Goal: Task Accomplishment & Management: Use online tool/utility

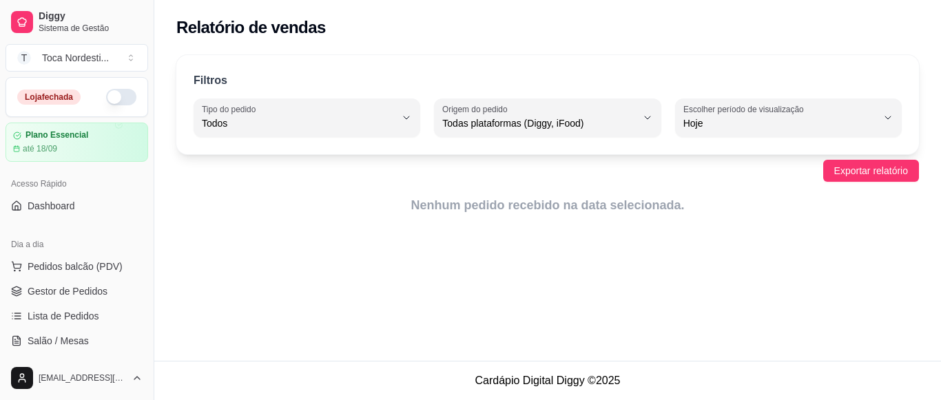
select select "ALL"
select select "0"
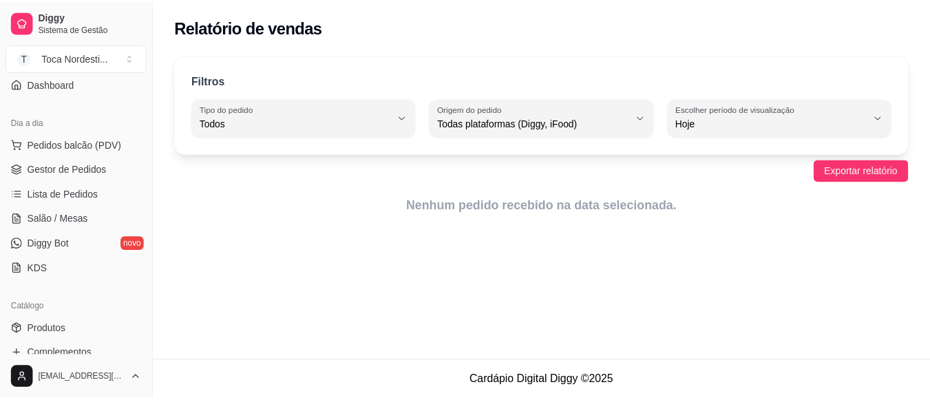
scroll to position [101, 0]
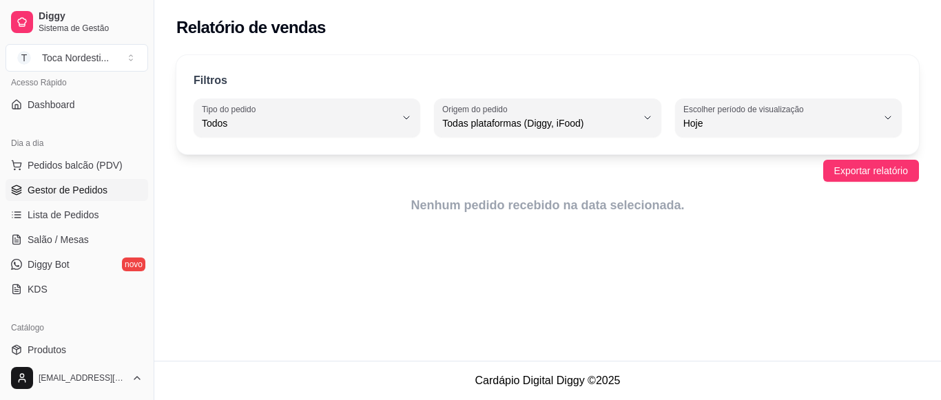
click at [92, 184] on span "Gestor de Pedidos" at bounding box center [68, 190] width 80 height 14
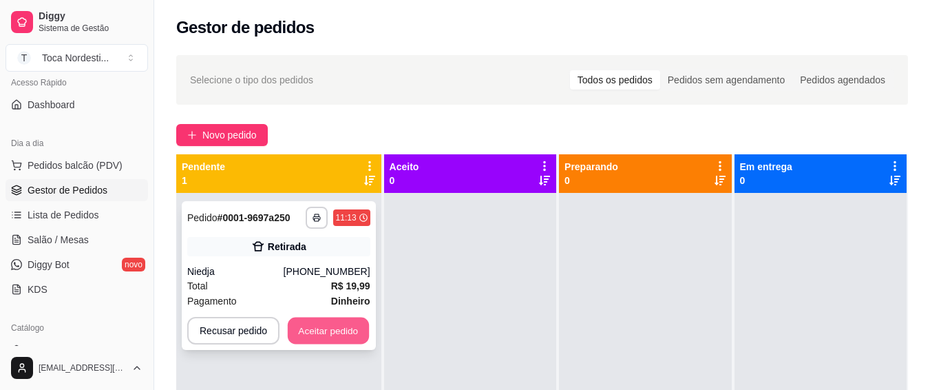
click at [320, 332] on button "Aceitar pedido" at bounding box center [328, 330] width 81 height 27
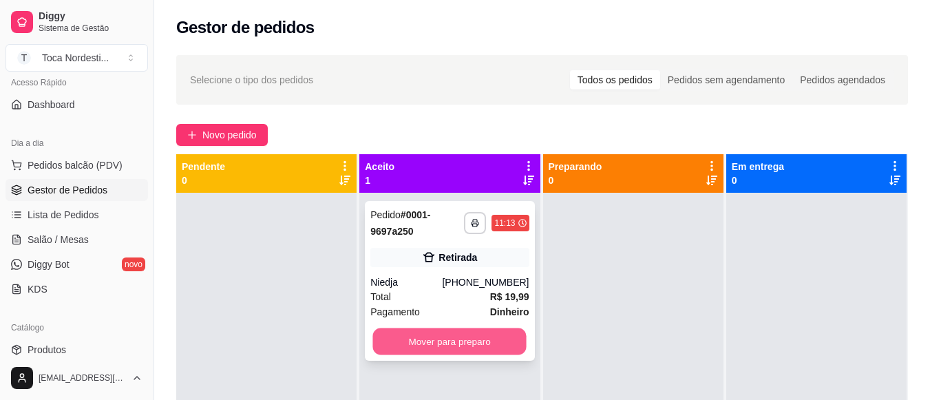
click at [444, 341] on button "Mover para preparo" at bounding box center [450, 341] width 154 height 27
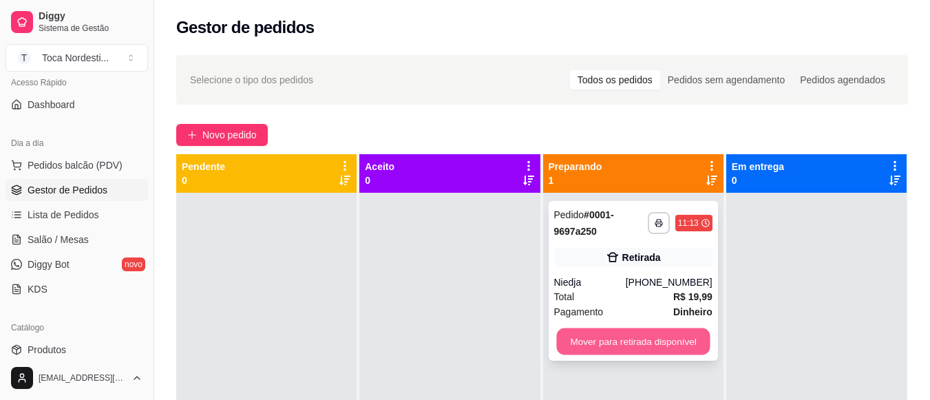
click at [574, 343] on button "Mover para retirada disponível" at bounding box center [633, 341] width 154 height 27
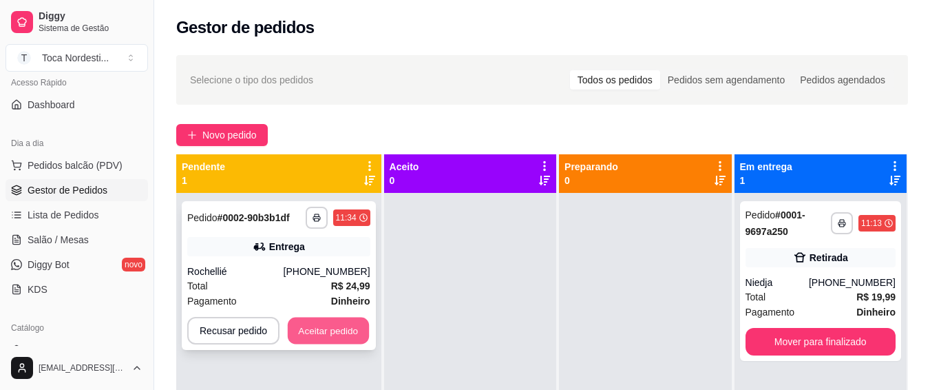
click at [312, 319] on button "Aceitar pedido" at bounding box center [328, 330] width 81 height 27
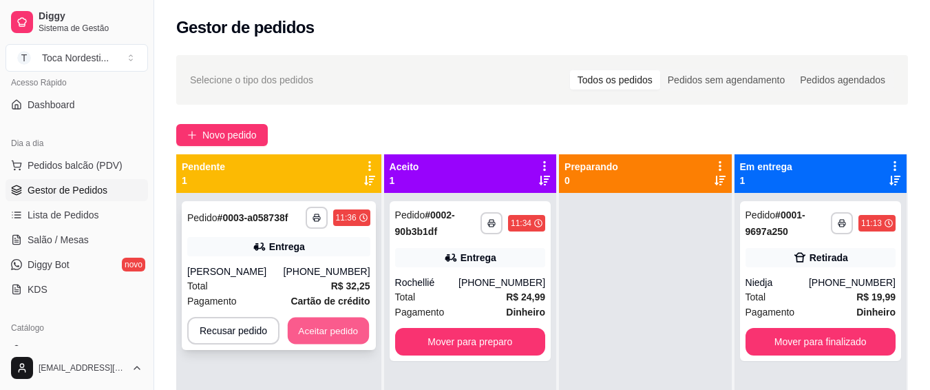
click at [342, 326] on button "Aceitar pedido" at bounding box center [328, 330] width 81 height 27
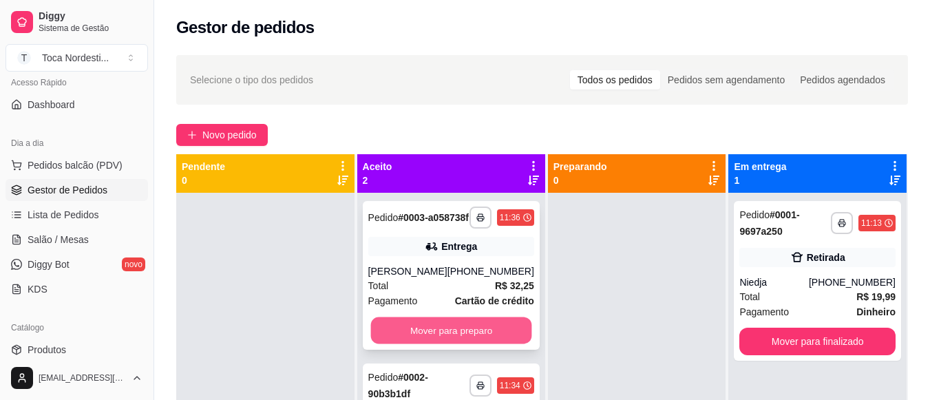
click at [439, 342] on button "Mover para preparo" at bounding box center [451, 330] width 161 height 27
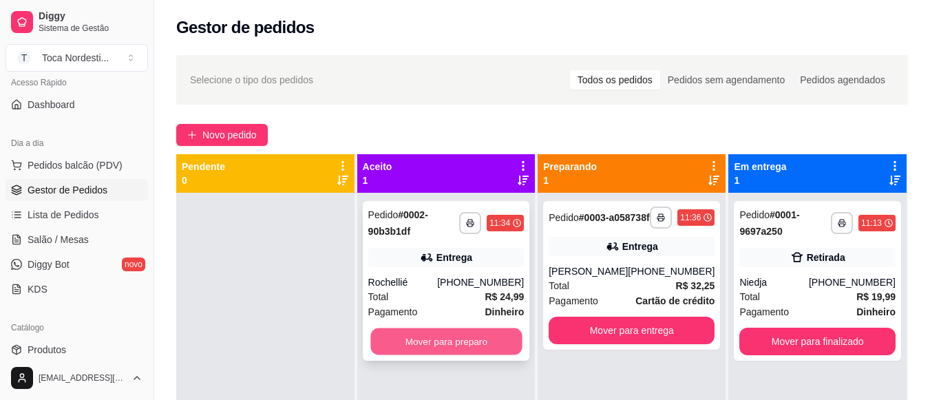
click at [461, 344] on button "Mover para preparo" at bounding box center [447, 341] width 152 height 27
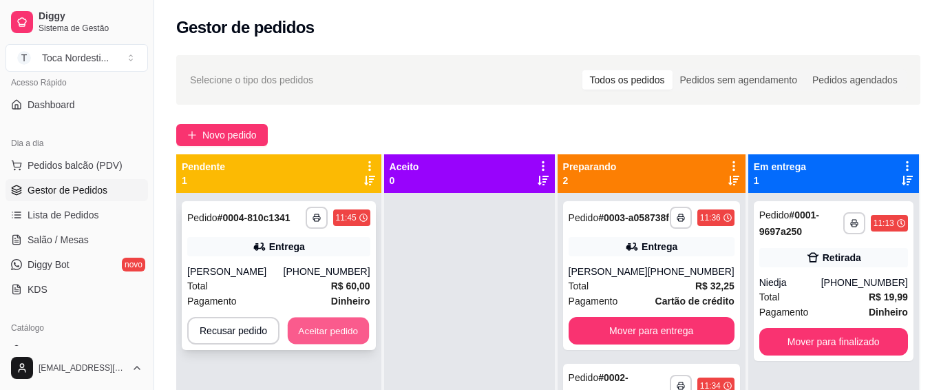
click at [315, 340] on button "Aceitar pedido" at bounding box center [328, 330] width 81 height 27
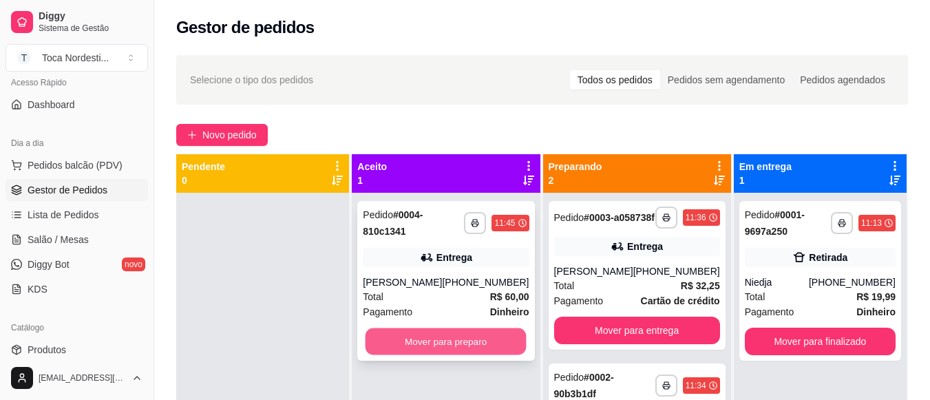
click at [424, 333] on button "Mover para preparo" at bounding box center [446, 341] width 161 height 27
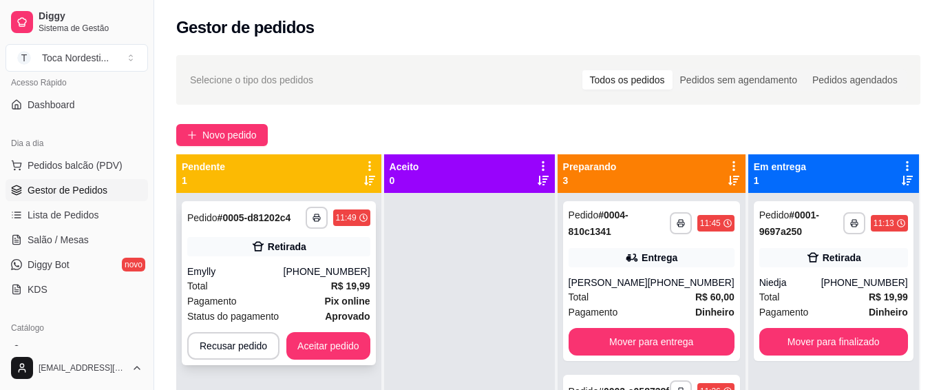
click at [291, 287] on div "Total R$ 19,99" at bounding box center [278, 285] width 183 height 15
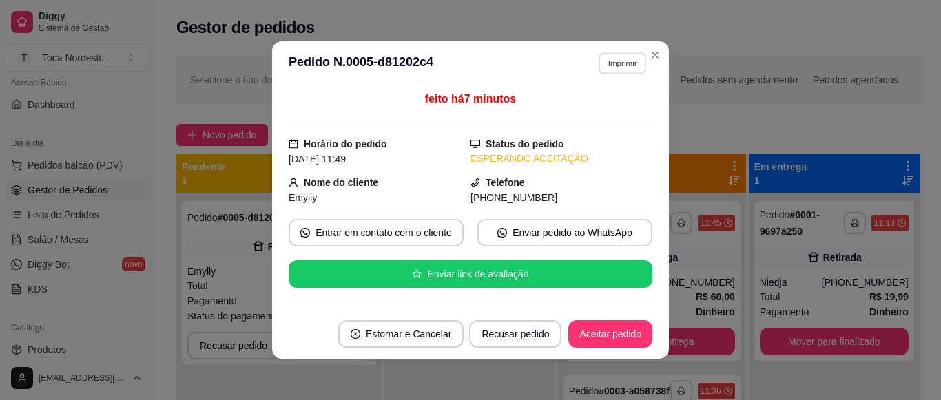
click at [616, 60] on button "Imprimir" at bounding box center [622, 62] width 48 height 21
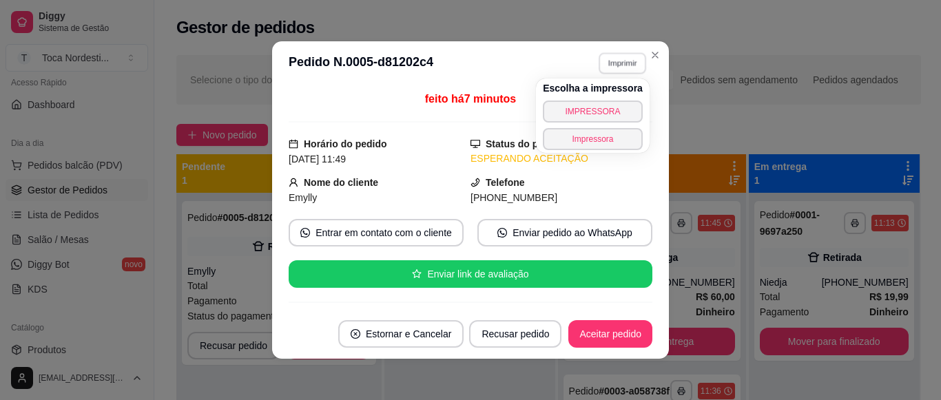
click at [616, 60] on button "Imprimir" at bounding box center [622, 62] width 48 height 21
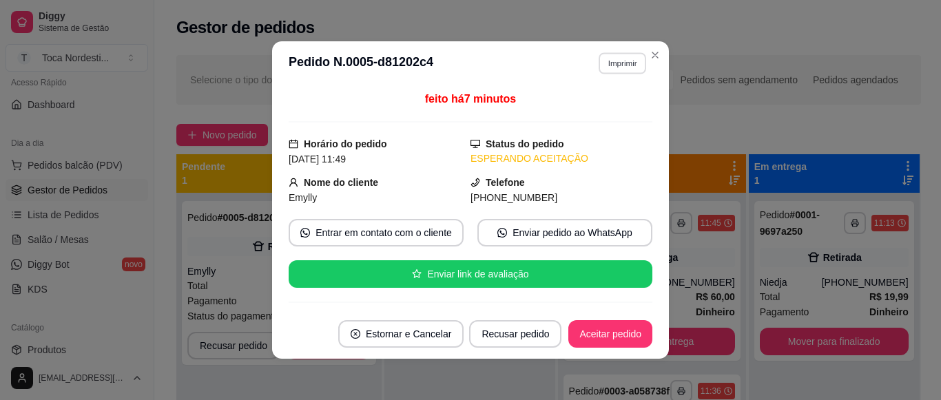
click at [620, 67] on button "Imprimir" at bounding box center [622, 62] width 48 height 21
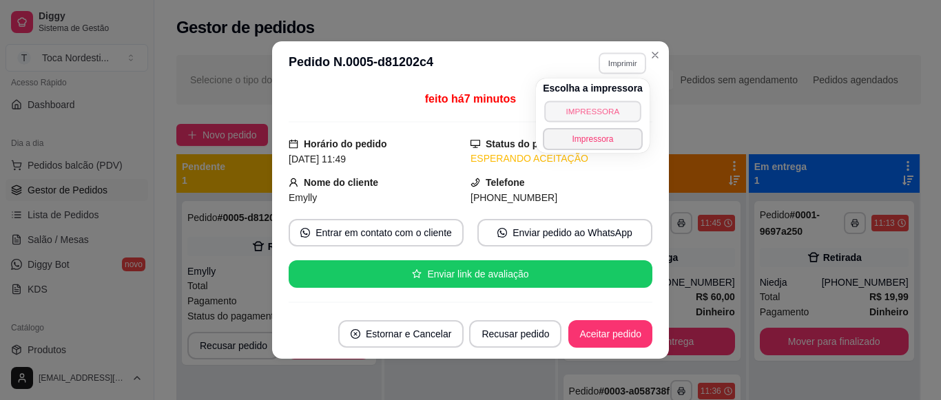
click at [619, 107] on button "IMPRESSORA" at bounding box center [592, 111] width 96 height 21
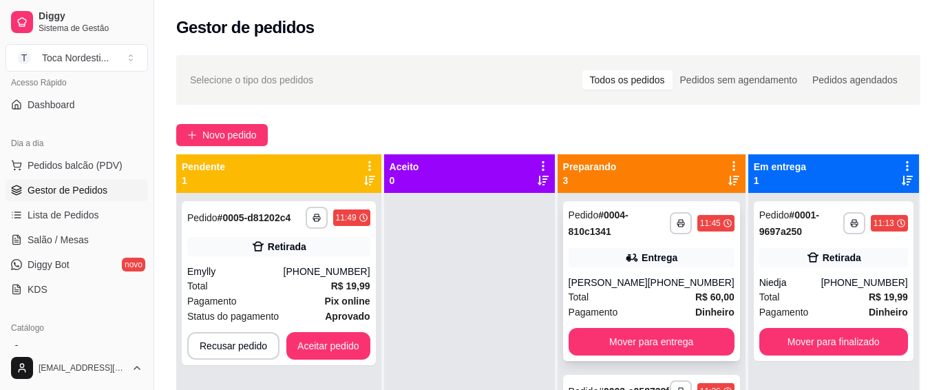
click at [663, 247] on div "**********" at bounding box center [651, 281] width 177 height 160
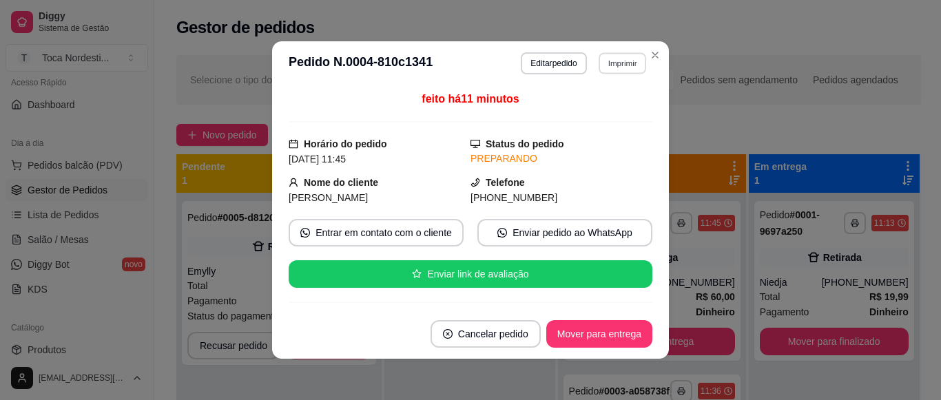
click at [614, 65] on button "Imprimir" at bounding box center [622, 62] width 48 height 21
click at [614, 65] on button "Imprimir" at bounding box center [622, 63] width 49 height 22
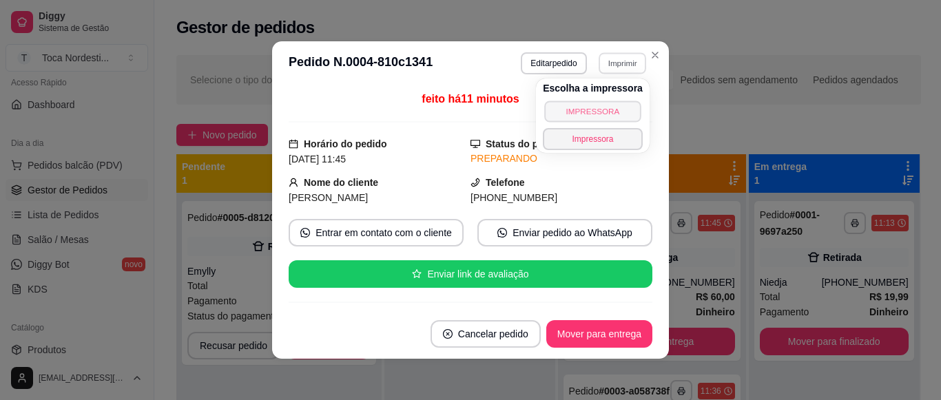
click at [610, 107] on button "IMPRESSORA" at bounding box center [592, 111] width 96 height 21
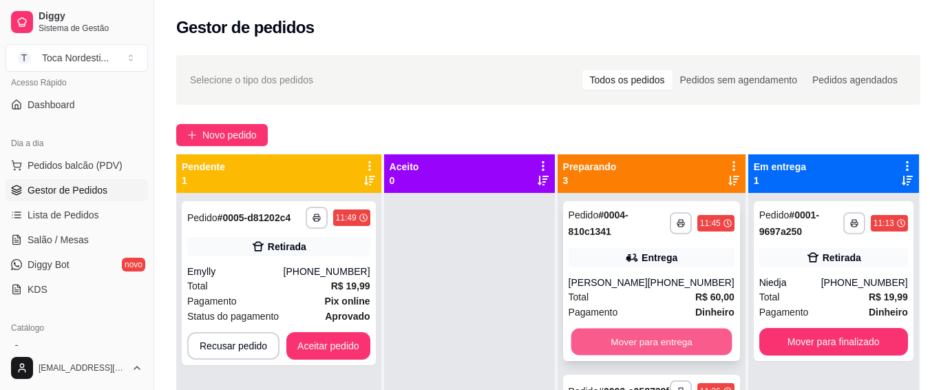
click at [638, 333] on button "Mover para entrega" at bounding box center [651, 341] width 161 height 27
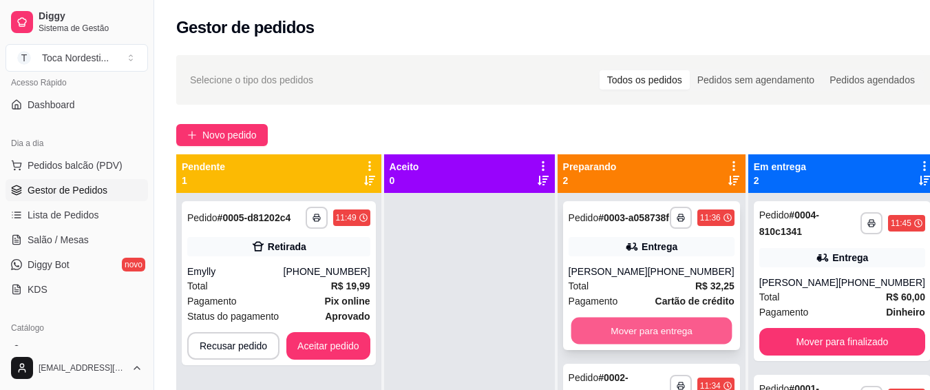
click at [643, 340] on button "Mover para entrega" at bounding box center [651, 330] width 161 height 27
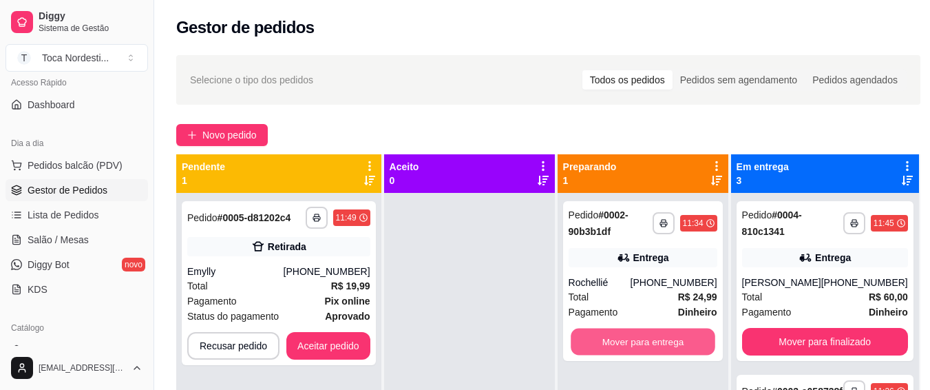
click at [643, 340] on button "Mover para entrega" at bounding box center [643, 341] width 145 height 27
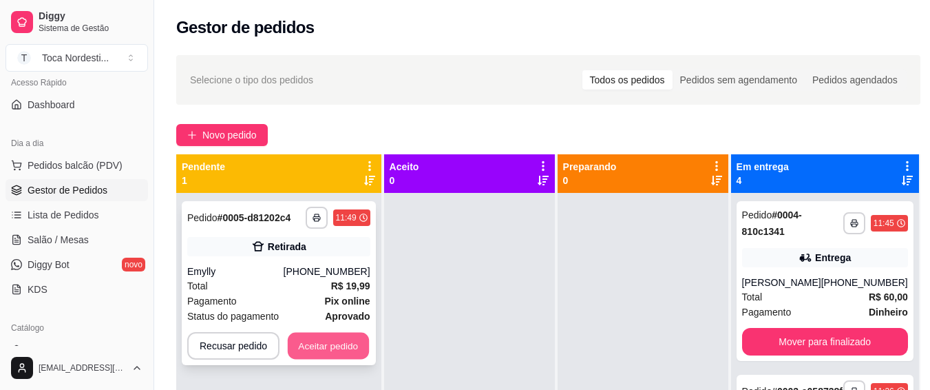
click at [368, 344] on div "Recusar pedido Aceitar pedido" at bounding box center [278, 346] width 183 height 28
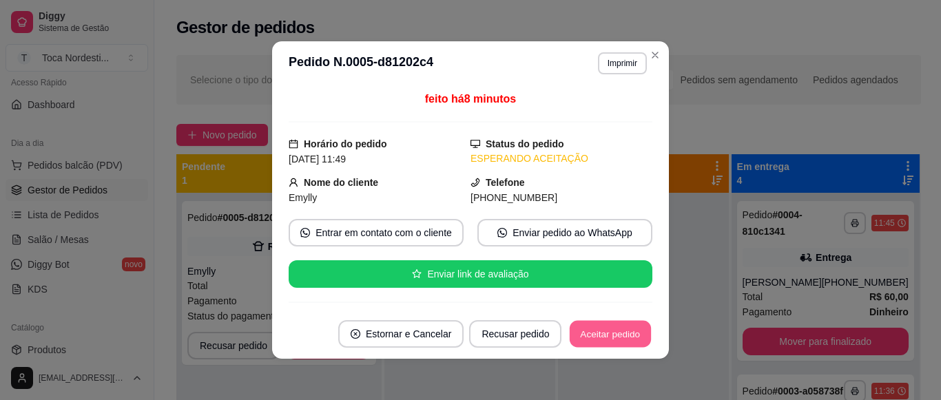
click at [598, 341] on button "Aceitar pedido" at bounding box center [610, 334] width 81 height 27
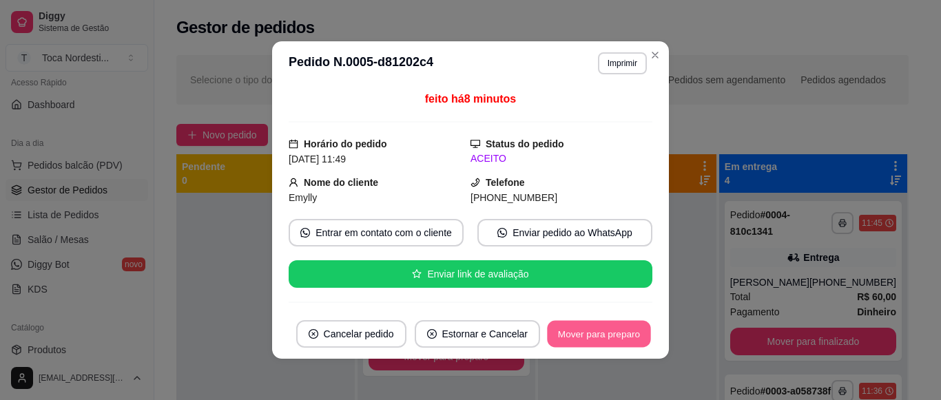
click at [633, 339] on button "Mover para preparo" at bounding box center [598, 334] width 103 height 27
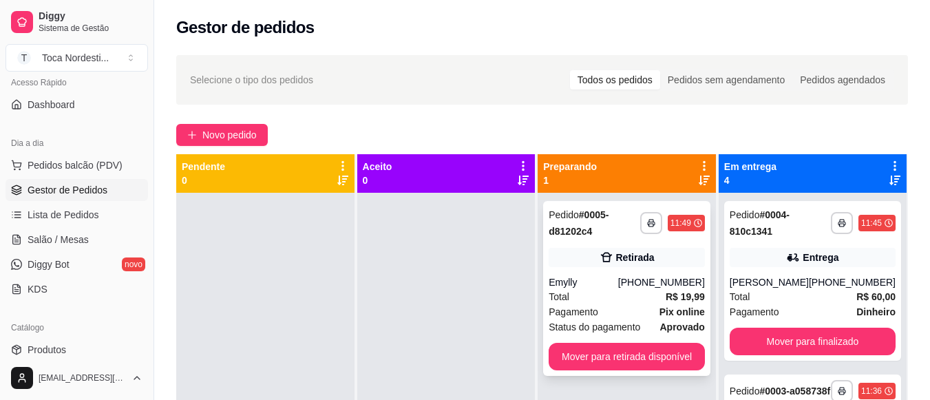
click at [694, 342] on div "**********" at bounding box center [626, 288] width 167 height 175
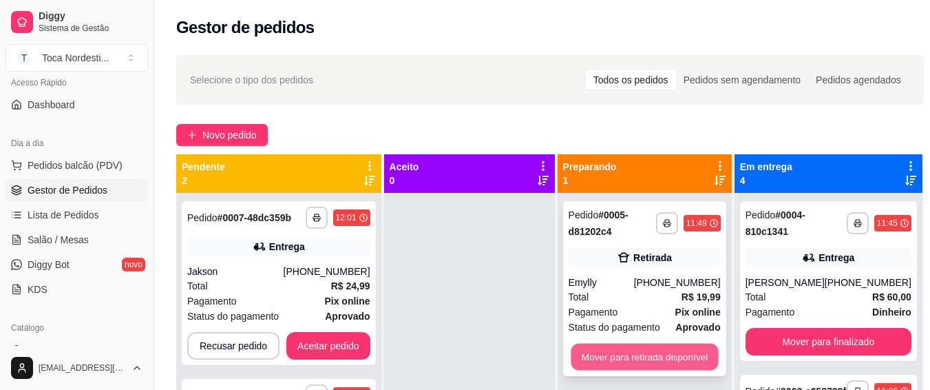
click at [618, 353] on button "Mover para retirada disponível" at bounding box center [644, 357] width 147 height 27
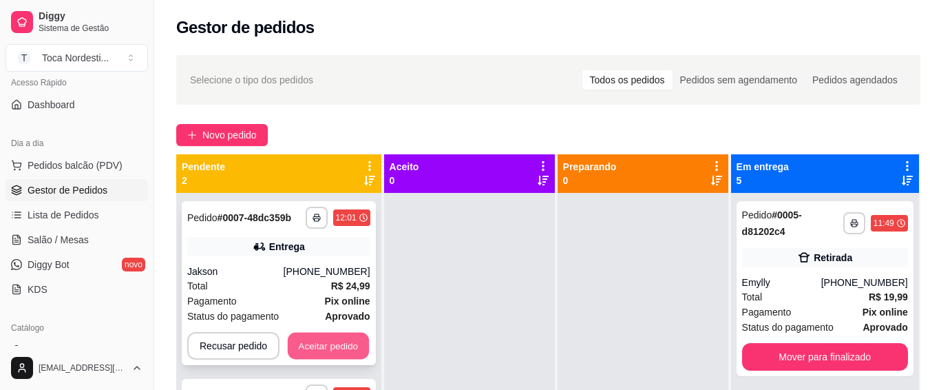
click at [313, 359] on button "Aceitar pedido" at bounding box center [328, 346] width 81 height 27
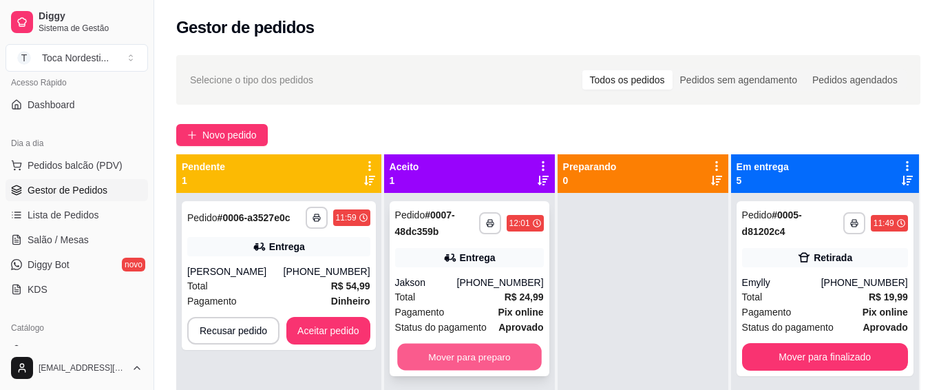
click at [411, 364] on button "Mover para preparo" at bounding box center [469, 357] width 145 height 27
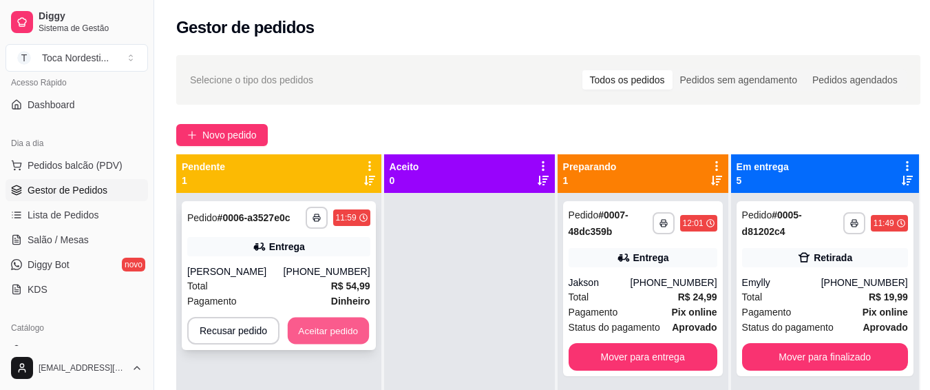
click at [320, 336] on button "Aceitar pedido" at bounding box center [328, 330] width 81 height 27
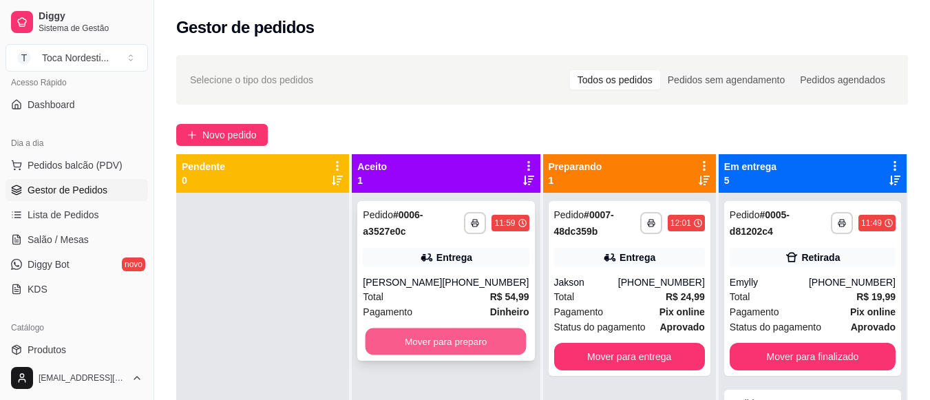
click at [448, 333] on button "Mover para preparo" at bounding box center [446, 341] width 161 height 27
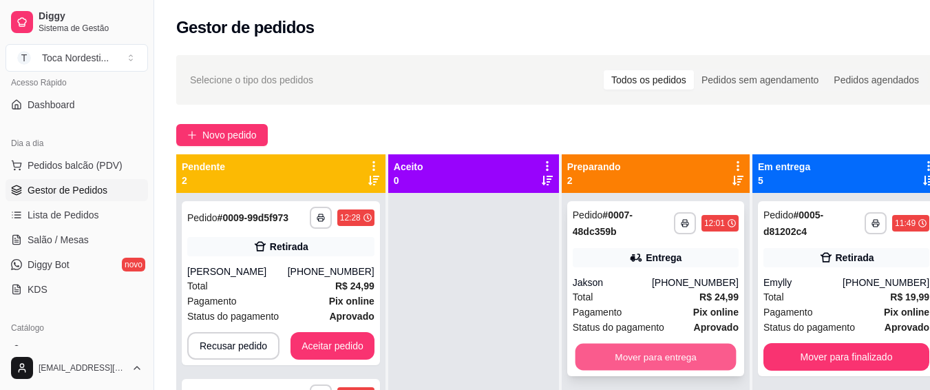
click at [687, 360] on button "Mover para entrega" at bounding box center [655, 357] width 161 height 27
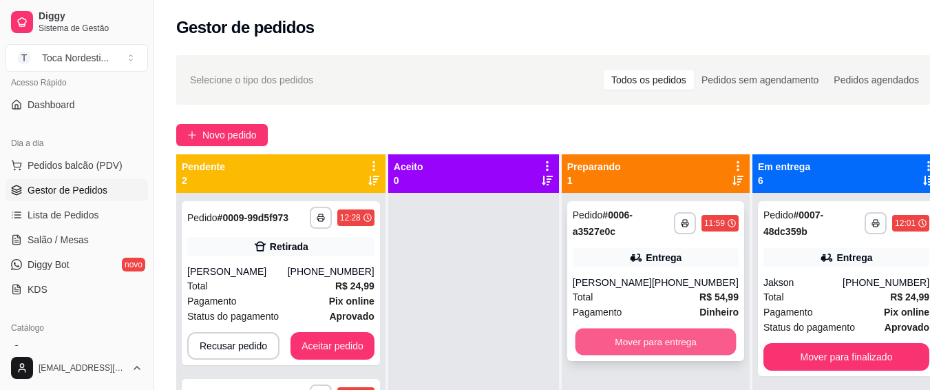
click at [690, 340] on button "Mover para entrega" at bounding box center [655, 341] width 161 height 27
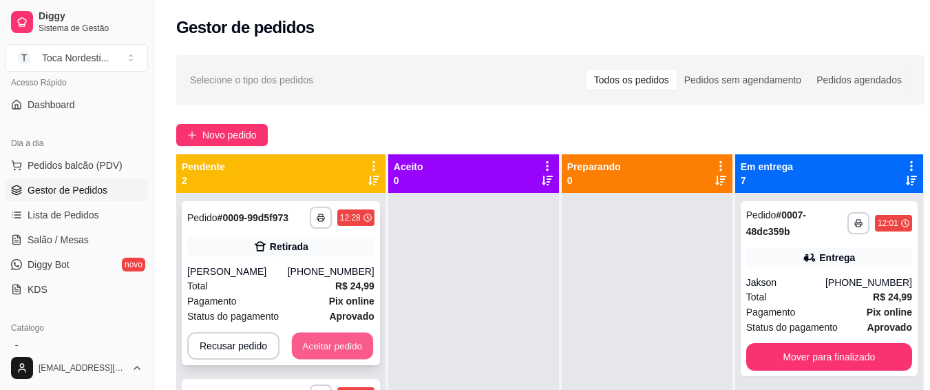
click at [320, 342] on button "Aceitar pedido" at bounding box center [332, 346] width 81 height 27
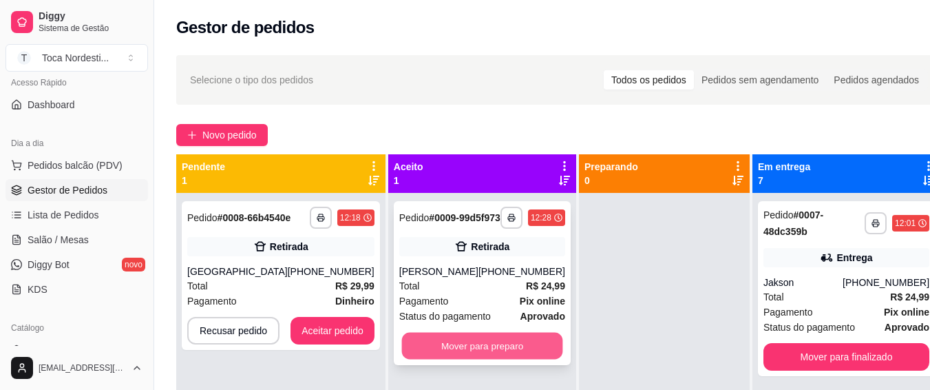
click at [426, 353] on button "Mover para preparo" at bounding box center [481, 346] width 161 height 27
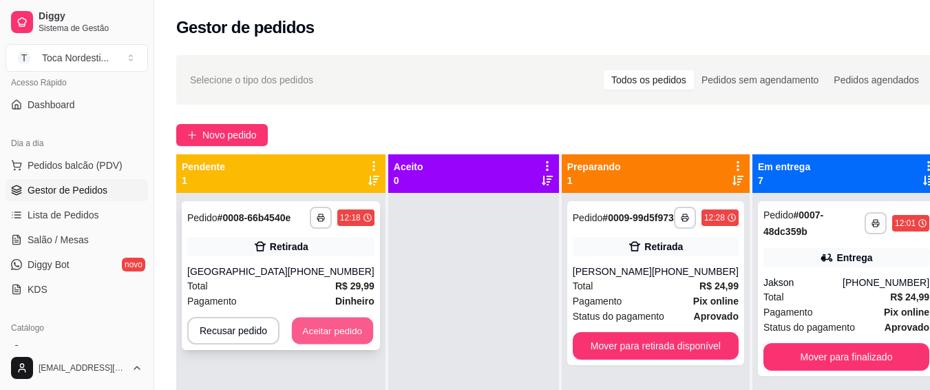
click at [316, 320] on button "Aceitar pedido" at bounding box center [332, 330] width 81 height 27
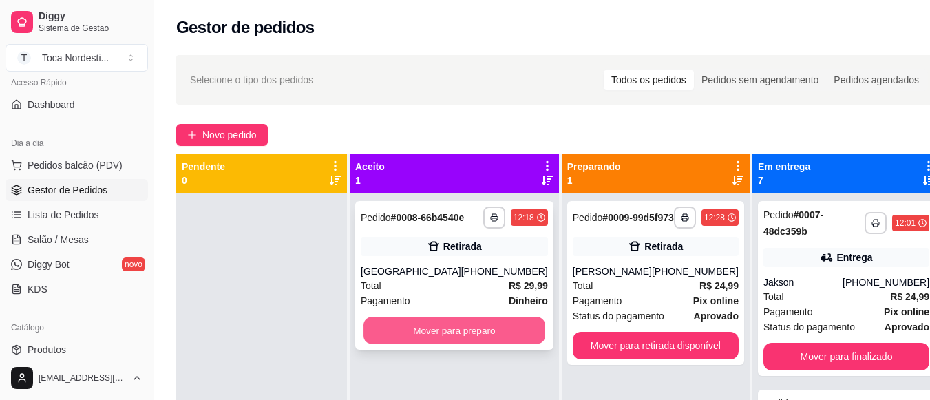
click at [469, 329] on button "Mover para preparo" at bounding box center [455, 330] width 182 height 27
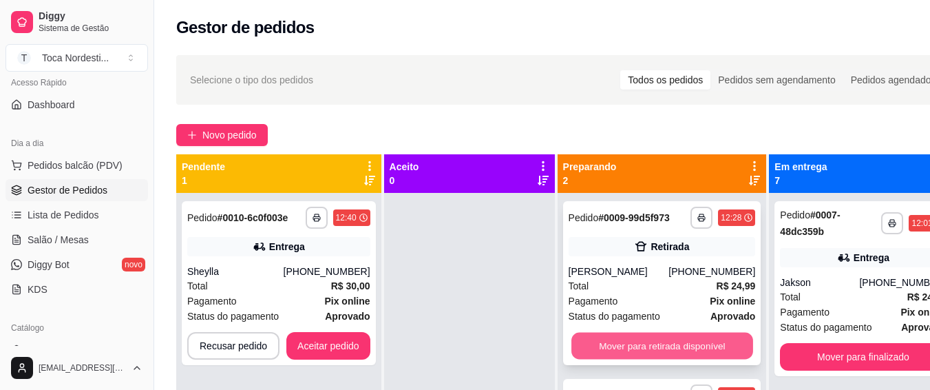
click at [618, 357] on button "Mover para retirada disponível" at bounding box center [663, 346] width 182 height 27
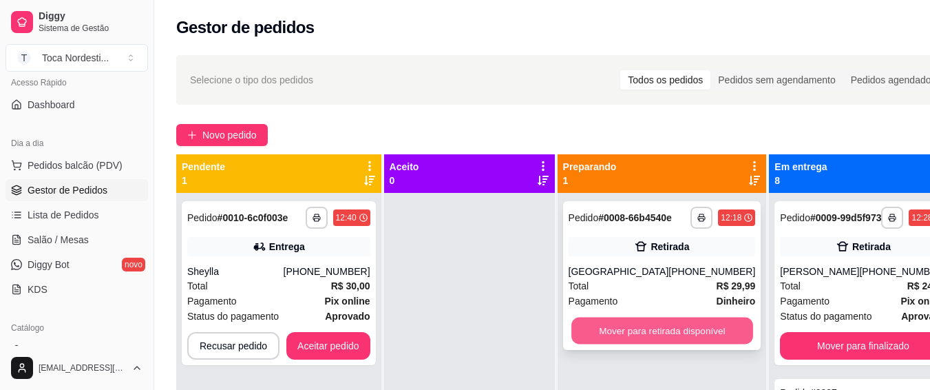
click at [633, 331] on button "Mover para retirada disponível" at bounding box center [663, 330] width 182 height 27
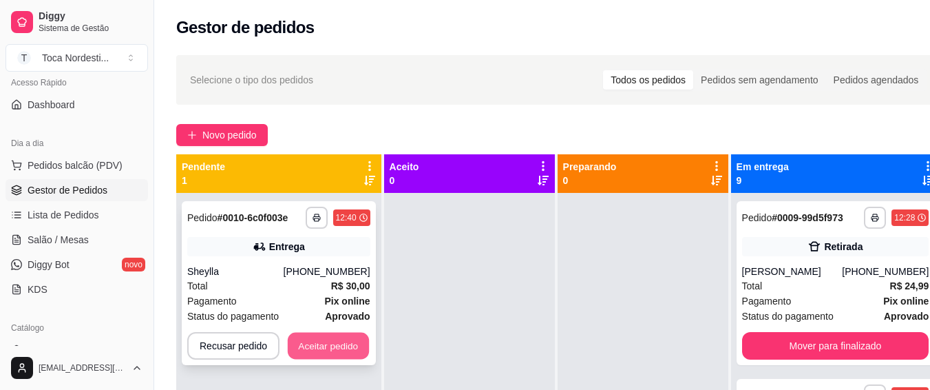
click at [359, 341] on button "Aceitar pedido" at bounding box center [328, 346] width 81 height 27
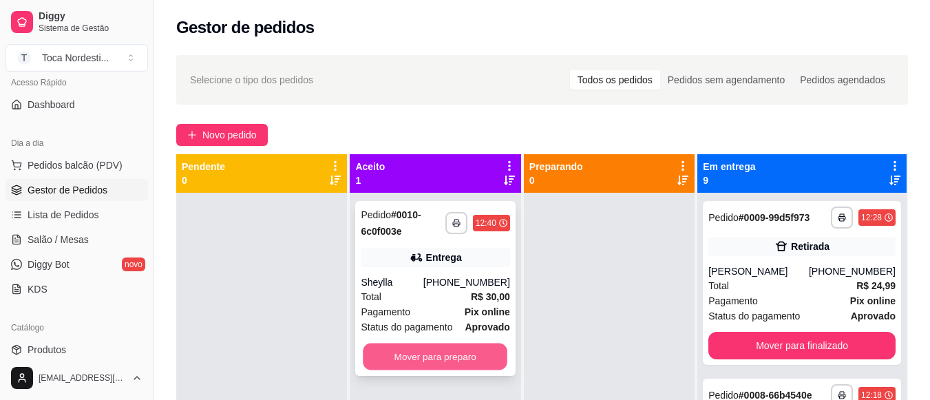
click at [424, 370] on button "Mover para preparo" at bounding box center [436, 357] width 145 height 27
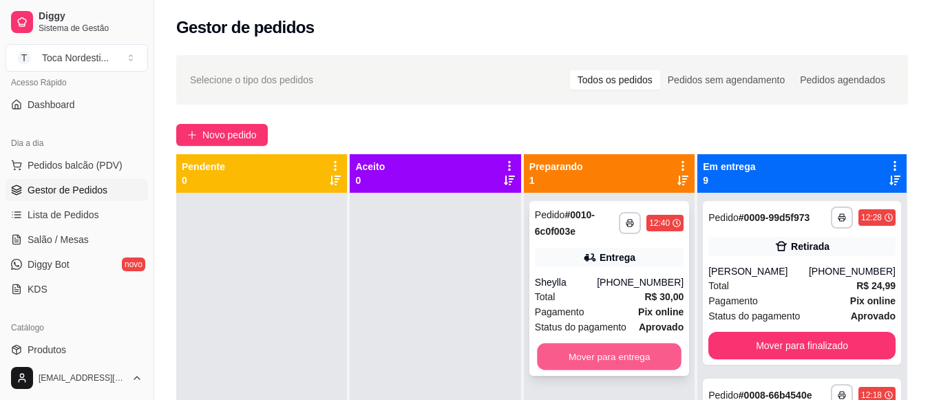
click at [636, 351] on button "Mover para entrega" at bounding box center [609, 357] width 145 height 27
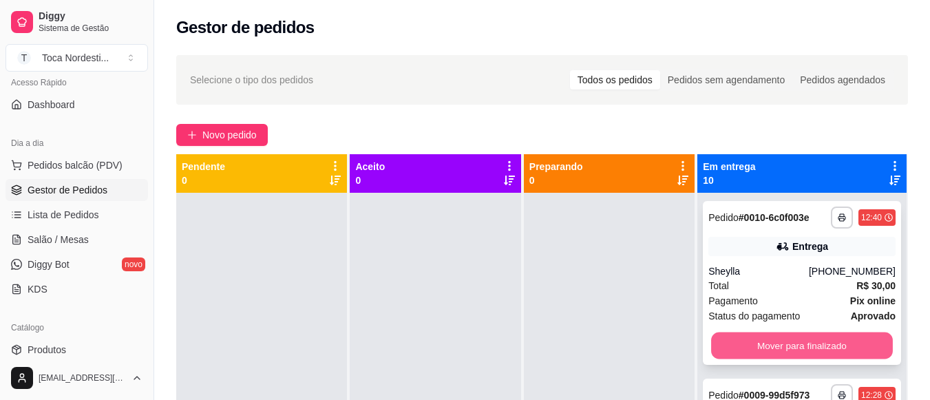
click at [829, 359] on button "Mover para finalizado" at bounding box center [802, 346] width 182 height 27
click at [845, 354] on button "Mover para finalizado" at bounding box center [802, 346] width 182 height 27
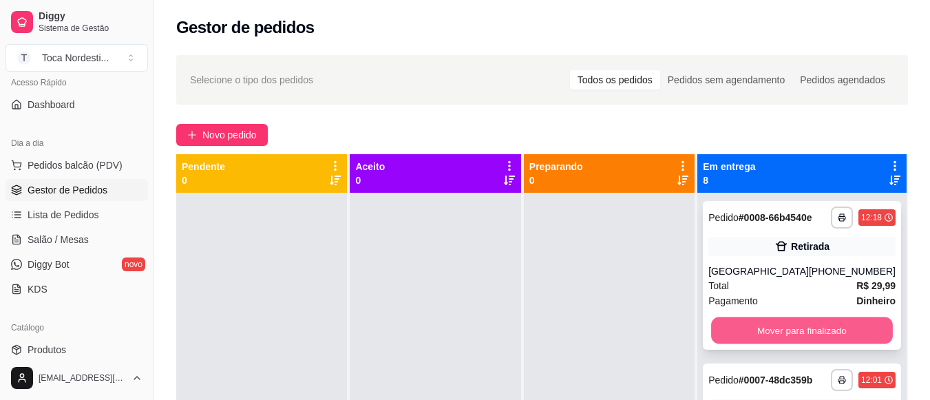
click at [856, 343] on button "Mover para finalizado" at bounding box center [802, 330] width 182 height 27
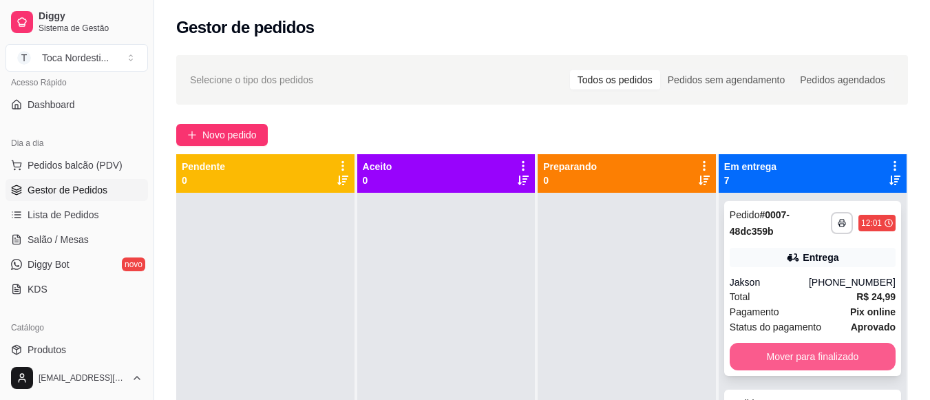
click at [822, 357] on button "Mover para finalizado" at bounding box center [813, 357] width 166 height 28
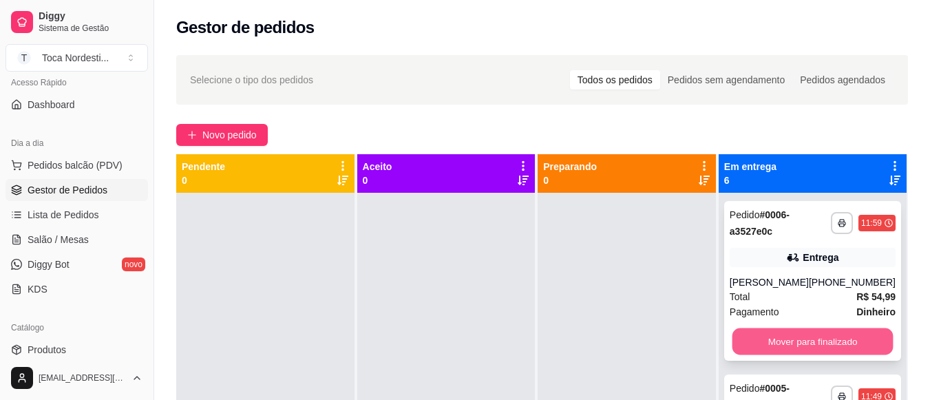
click at [835, 340] on button "Mover para finalizado" at bounding box center [812, 341] width 161 height 27
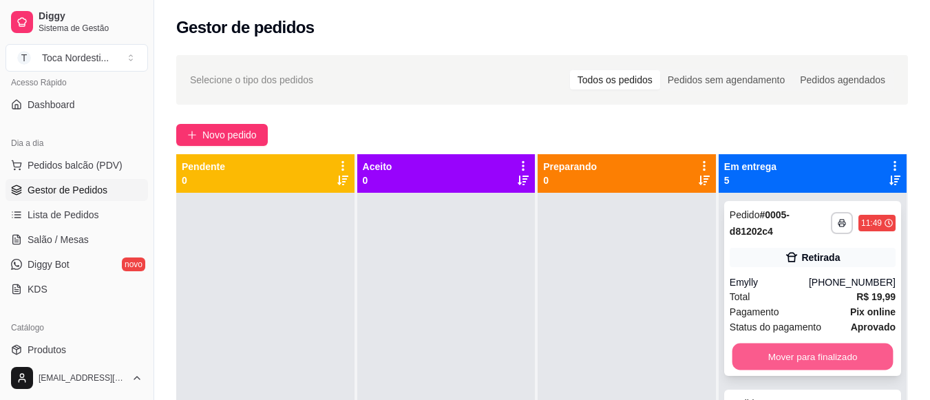
click at [828, 348] on button "Mover para finalizado" at bounding box center [812, 357] width 161 height 27
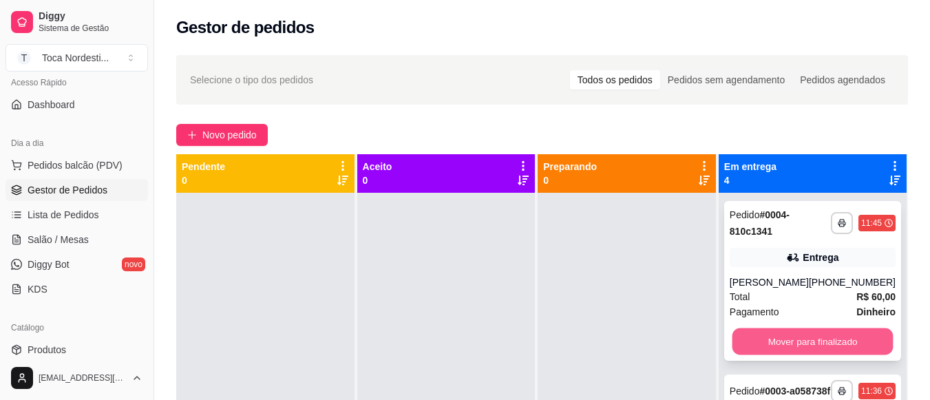
click at [830, 342] on button "Mover para finalizado" at bounding box center [812, 341] width 161 height 27
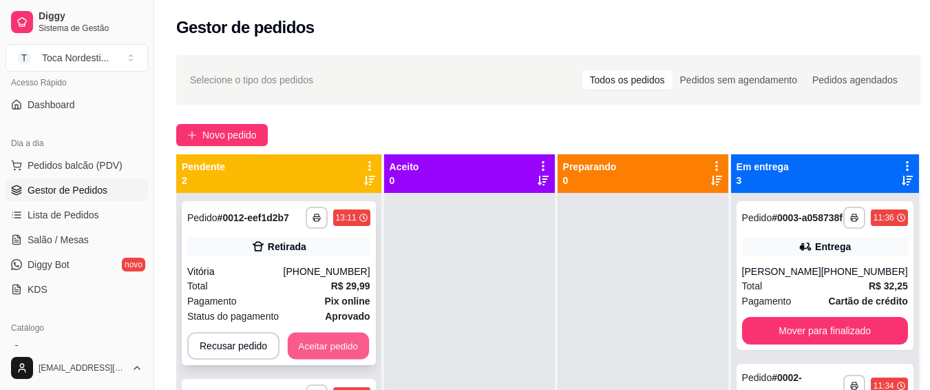
click at [330, 341] on button "Aceitar pedido" at bounding box center [328, 346] width 81 height 27
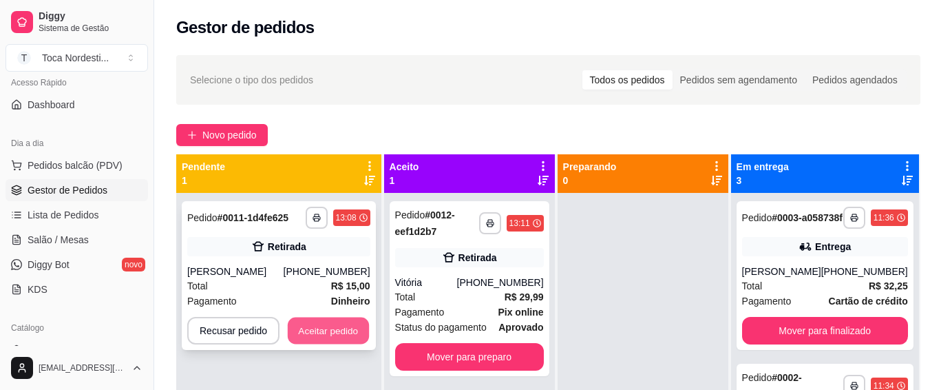
click at [289, 325] on button "Aceitar pedido" at bounding box center [328, 330] width 81 height 27
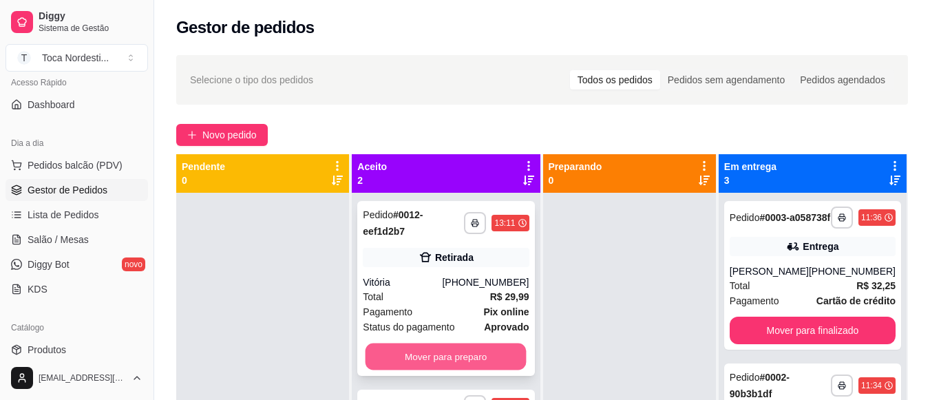
click at [489, 344] on button "Mover para preparo" at bounding box center [446, 357] width 161 height 27
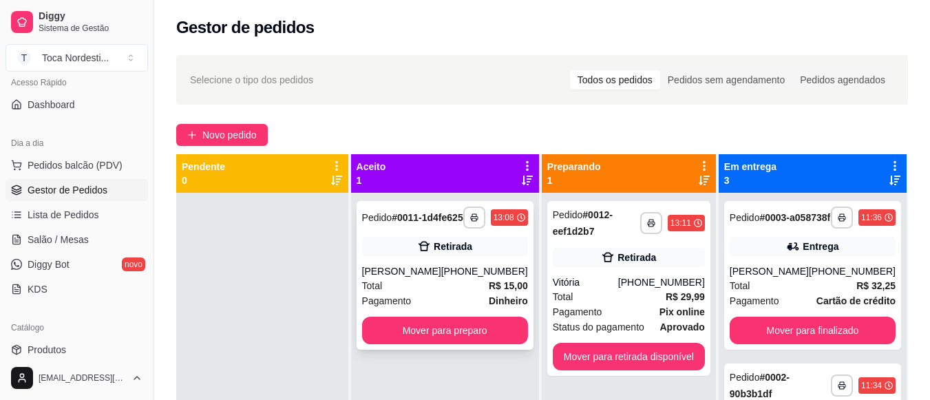
click at [509, 326] on div "**********" at bounding box center [445, 275] width 177 height 149
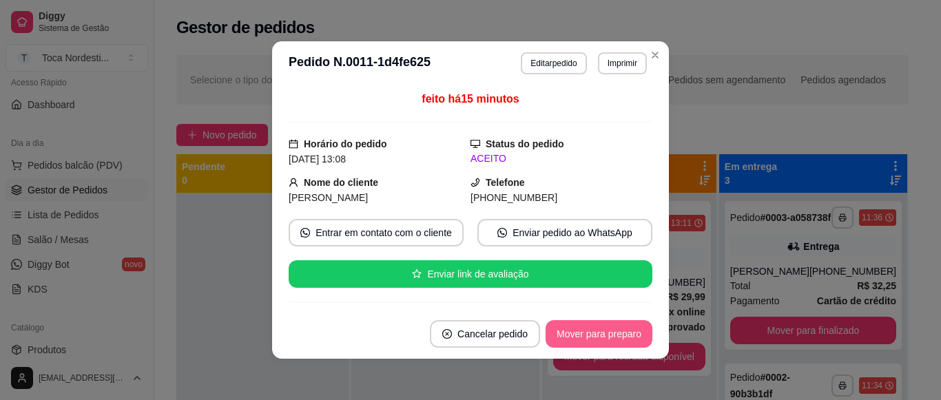
click at [627, 327] on button "Mover para preparo" at bounding box center [598, 334] width 107 height 28
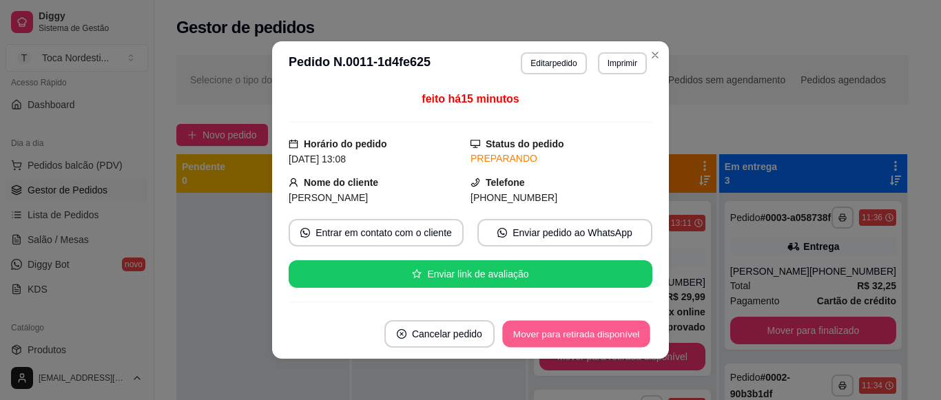
click at [627, 327] on button "Mover para retirada disponível" at bounding box center [575, 334] width 147 height 27
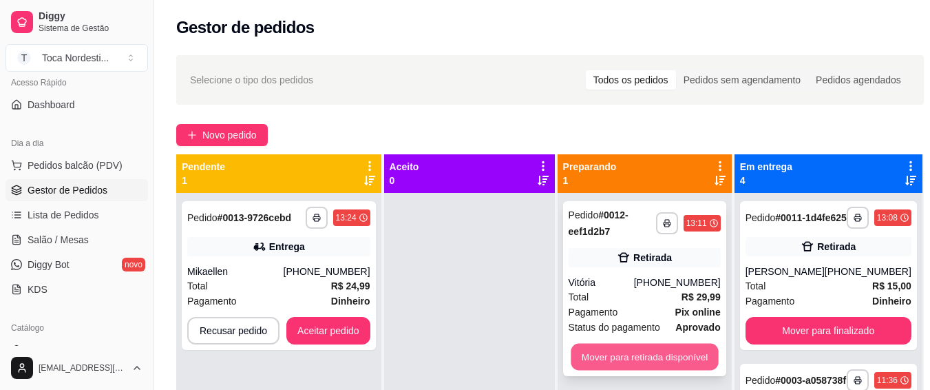
click at [625, 360] on button "Mover para retirada disponível" at bounding box center [644, 357] width 147 height 27
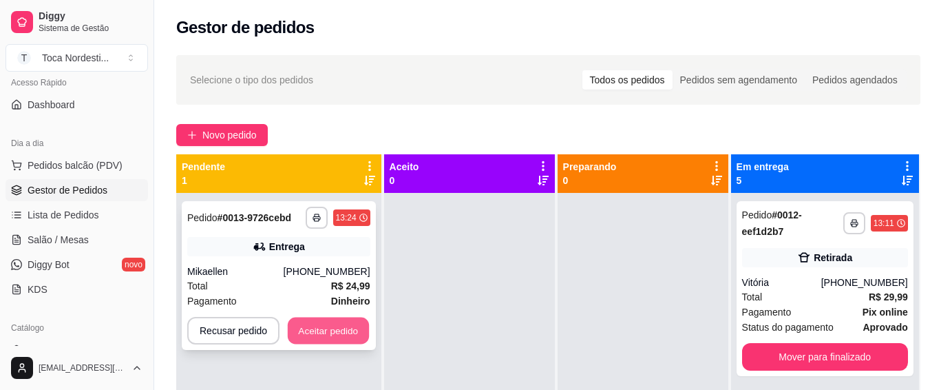
click at [335, 319] on button "Aceitar pedido" at bounding box center [328, 330] width 81 height 27
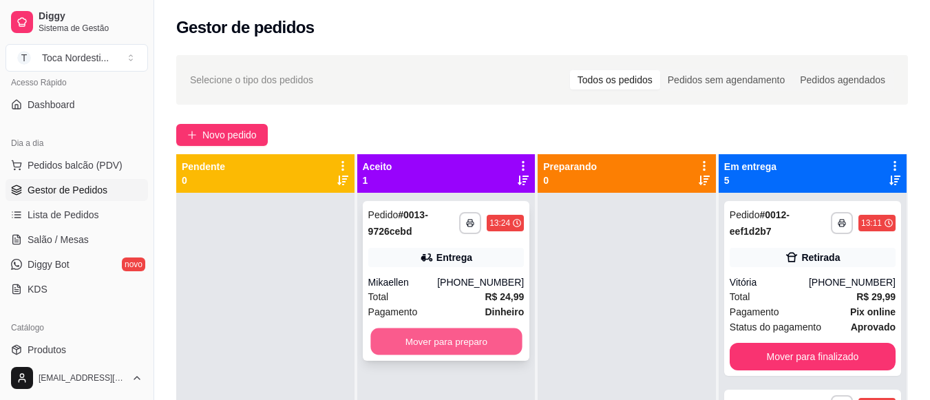
click at [411, 328] on button "Mover para preparo" at bounding box center [447, 341] width 152 height 27
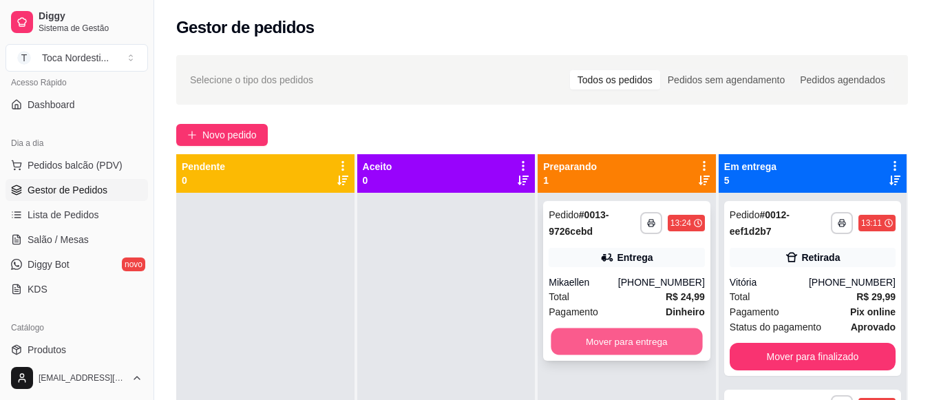
click at [691, 331] on button "Mover para entrega" at bounding box center [628, 341] width 152 height 27
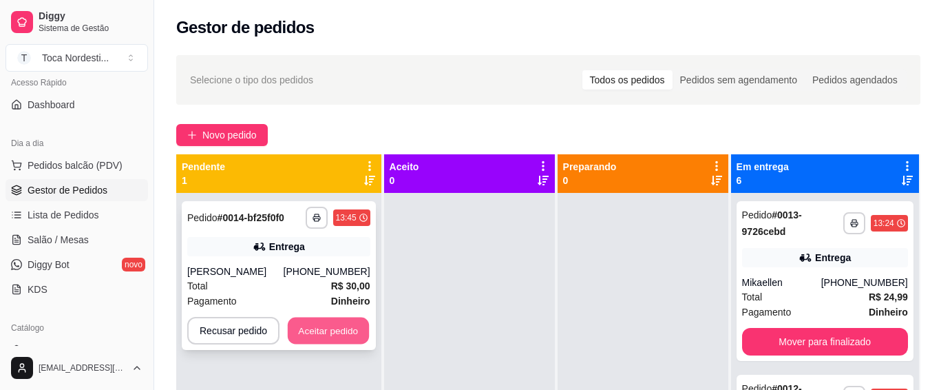
click at [315, 322] on button "Aceitar pedido" at bounding box center [328, 330] width 81 height 27
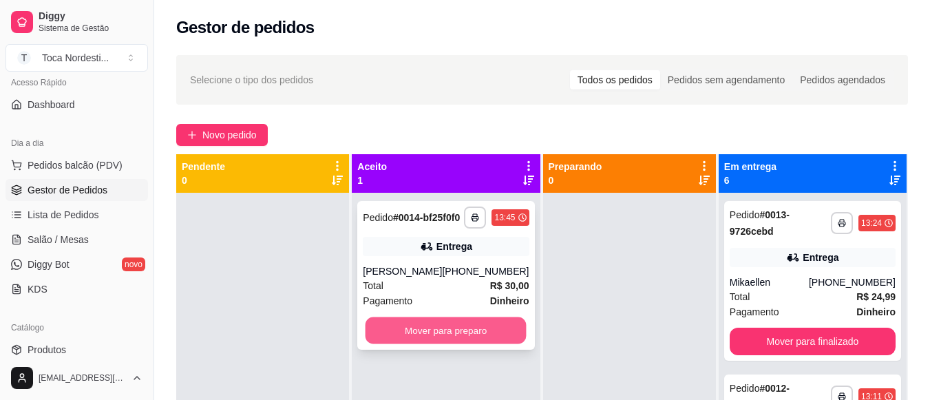
click at [408, 338] on button "Mover para preparo" at bounding box center [446, 330] width 161 height 27
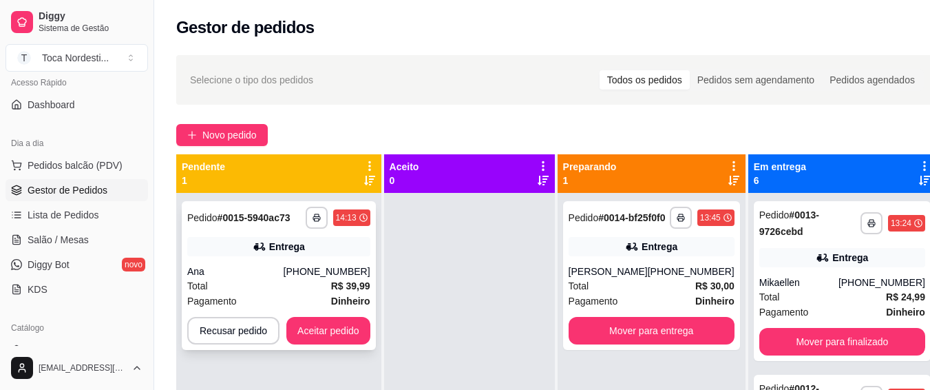
click at [257, 242] on icon at bounding box center [260, 247] width 14 height 14
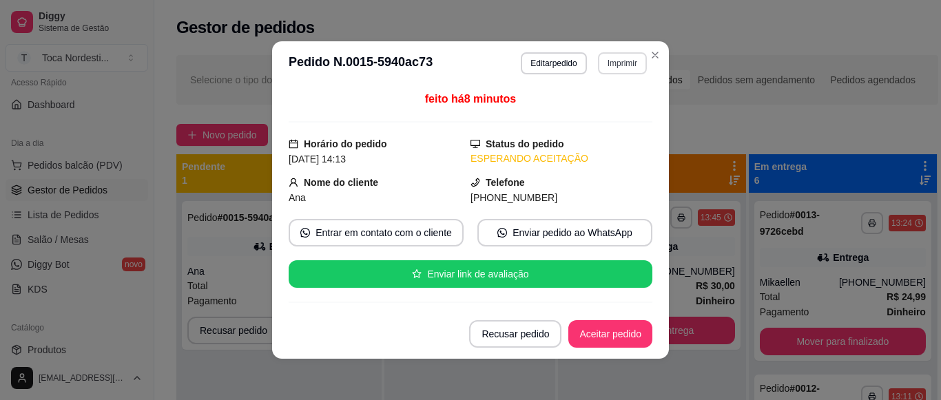
click at [608, 58] on button "Imprimir" at bounding box center [622, 63] width 49 height 22
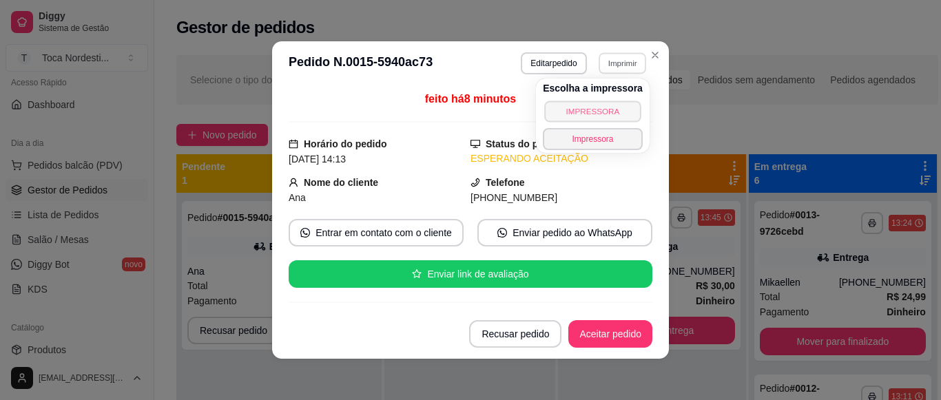
click at [598, 113] on button "IMPRESSORA" at bounding box center [592, 111] width 96 height 21
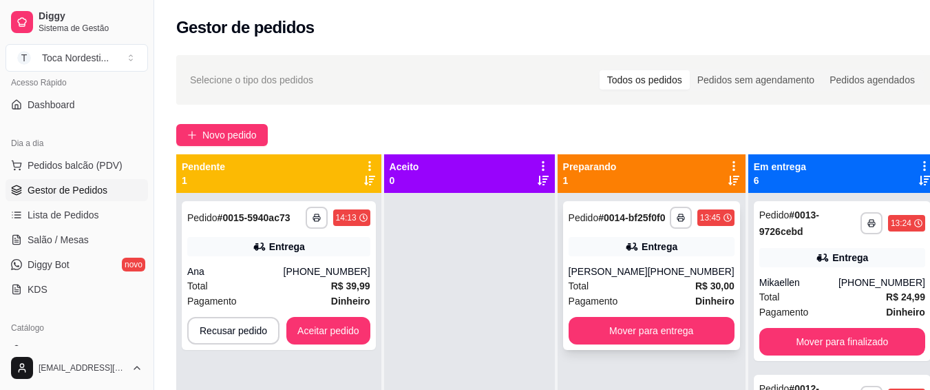
click at [623, 269] on div "**********" at bounding box center [651, 275] width 177 height 149
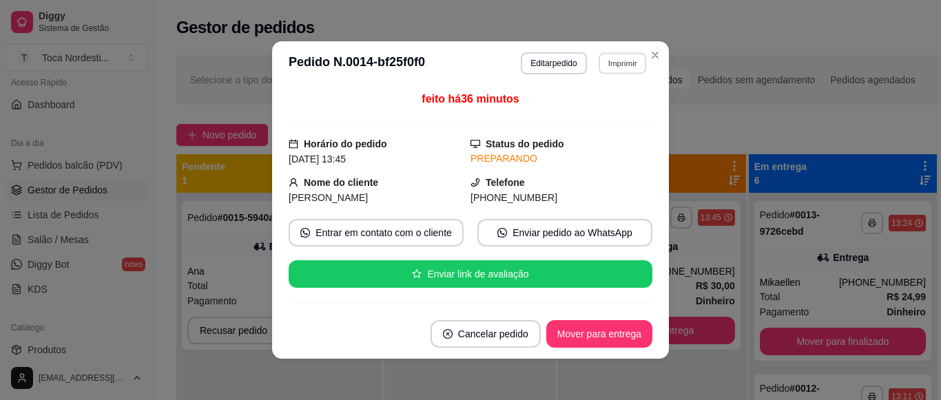
click at [620, 64] on button "Imprimir" at bounding box center [622, 62] width 48 height 21
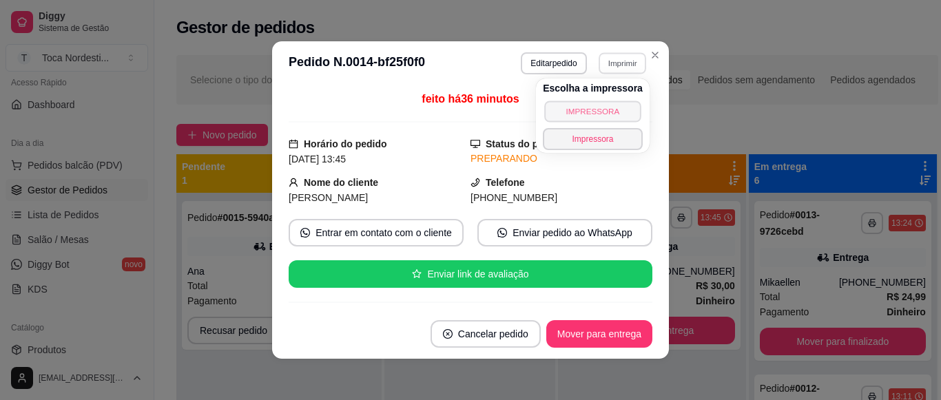
click at [605, 109] on button "IMPRESSORA" at bounding box center [592, 111] width 96 height 21
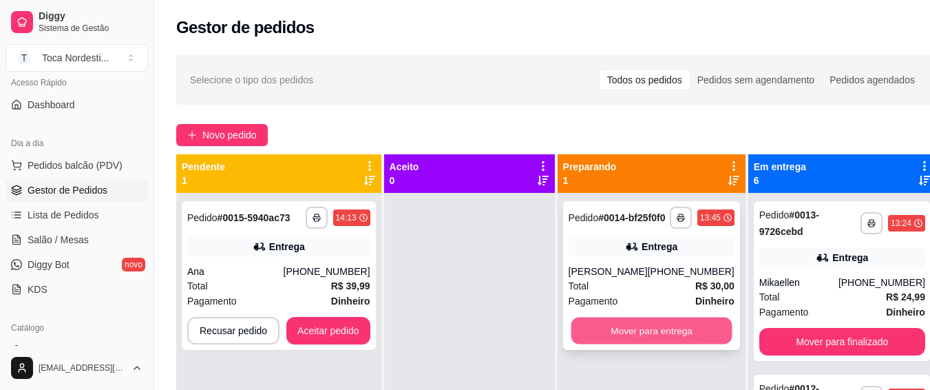
click at [617, 344] on button "Mover para entrega" at bounding box center [651, 330] width 161 height 27
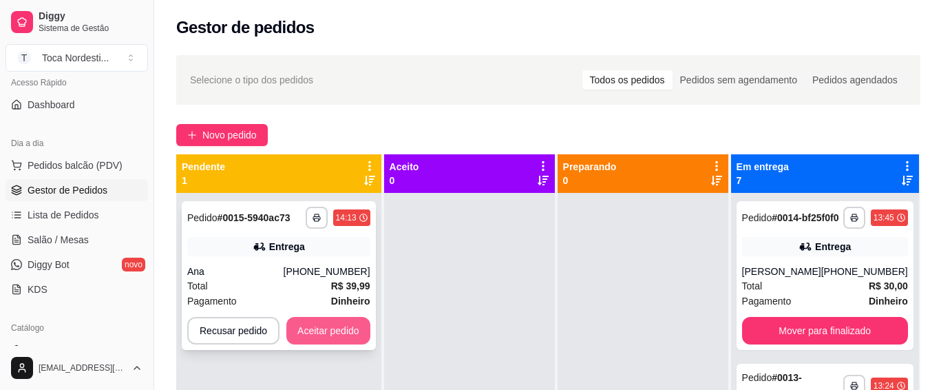
click at [304, 340] on button "Aceitar pedido" at bounding box center [328, 331] width 84 height 28
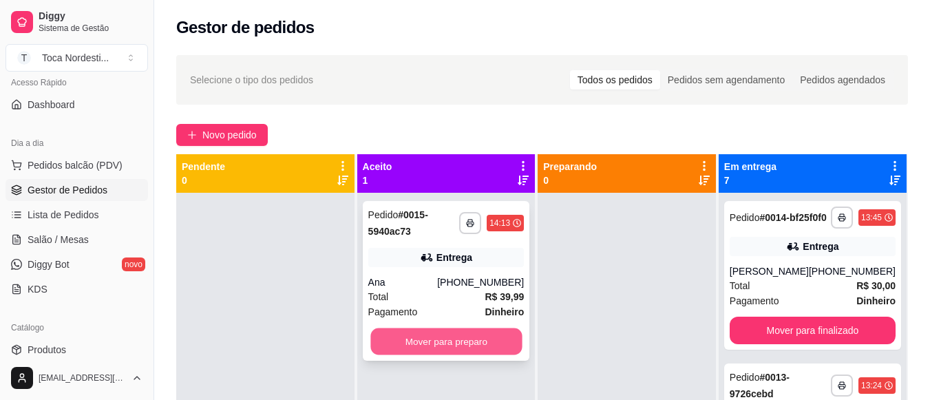
click at [439, 330] on button "Mover para preparo" at bounding box center [447, 341] width 152 height 27
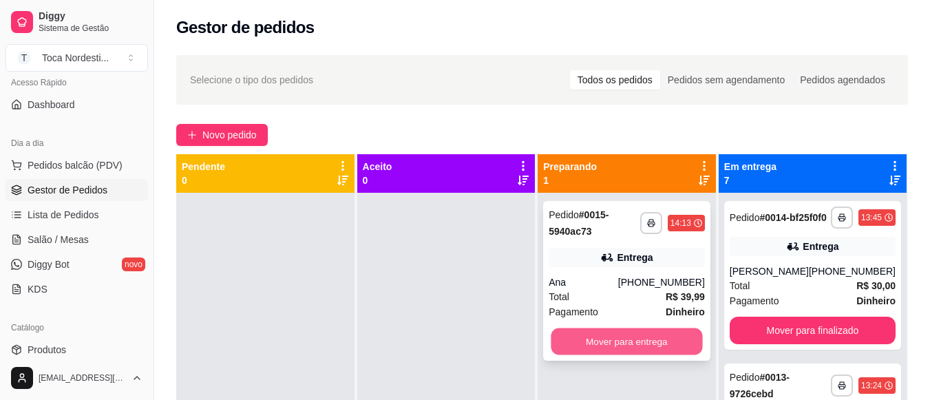
click at [601, 340] on button "Mover para entrega" at bounding box center [628, 341] width 152 height 27
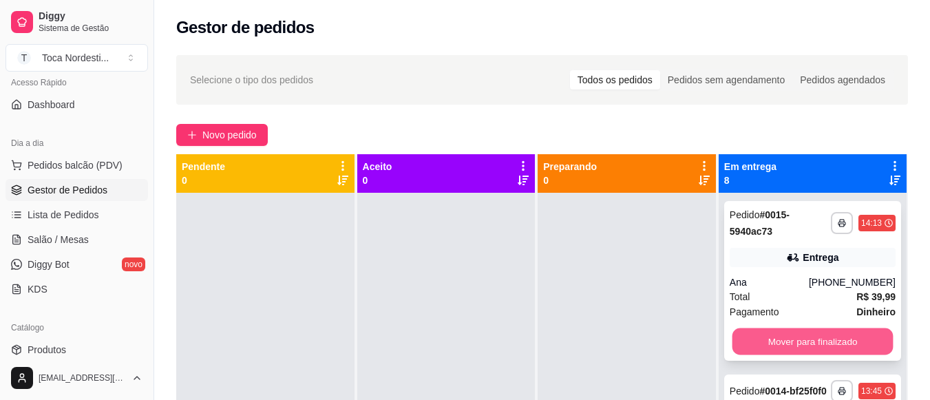
click at [788, 341] on button "Mover para finalizado" at bounding box center [812, 341] width 161 height 27
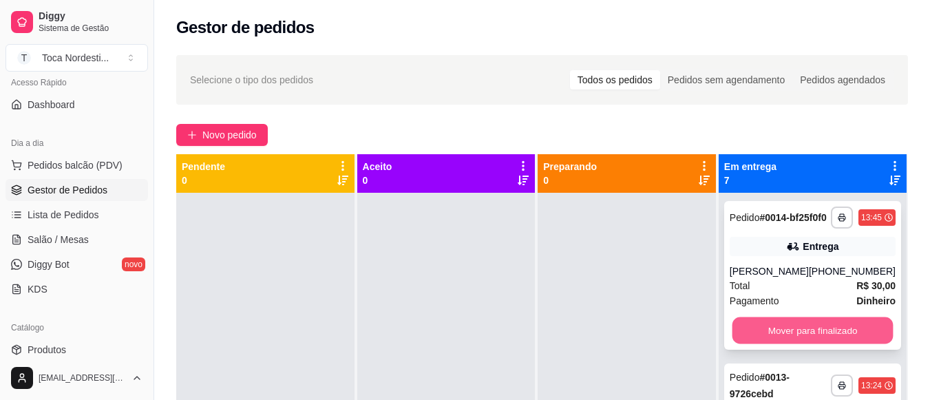
click at [798, 341] on button "Mover para finalizado" at bounding box center [812, 330] width 161 height 27
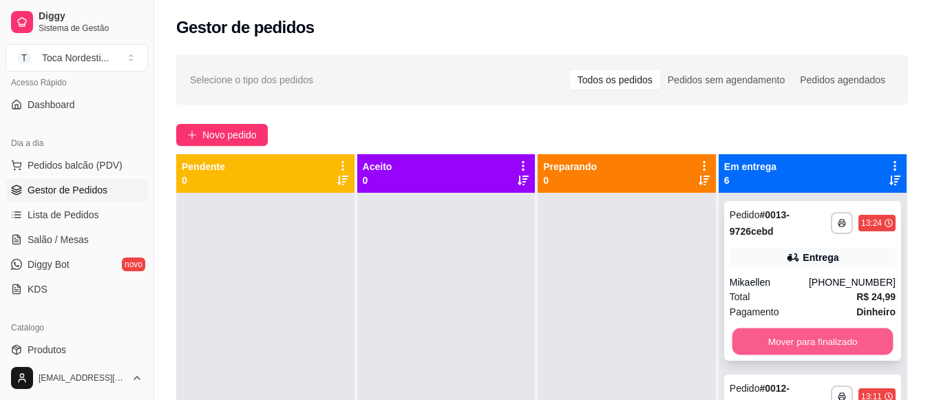
click at [849, 347] on button "Mover para finalizado" at bounding box center [812, 341] width 161 height 27
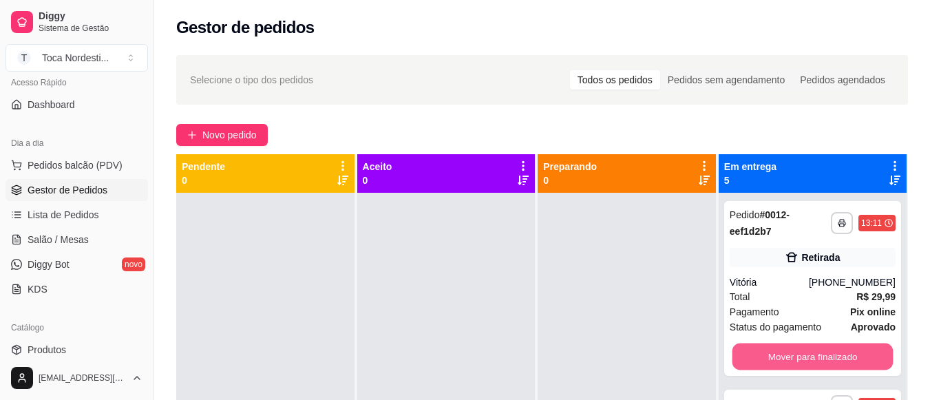
click at [849, 347] on button "Mover para finalizado" at bounding box center [812, 357] width 161 height 27
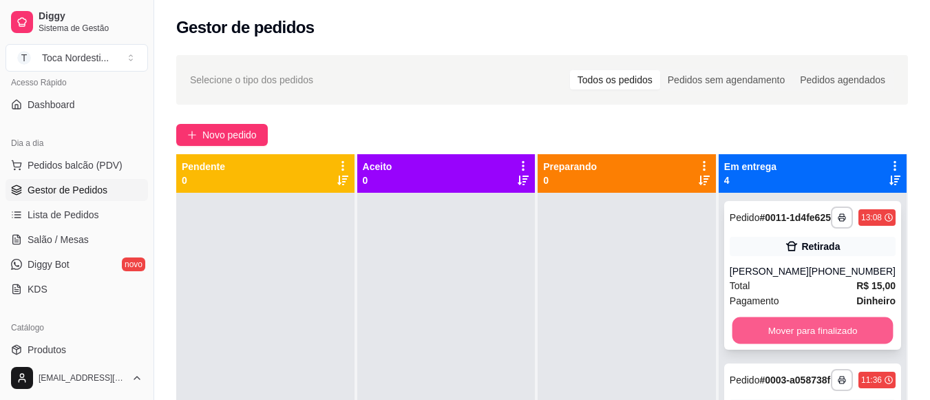
click at [862, 344] on button "Mover para finalizado" at bounding box center [812, 330] width 161 height 27
click at [855, 344] on button "Mover para finalizado" at bounding box center [812, 330] width 161 height 27
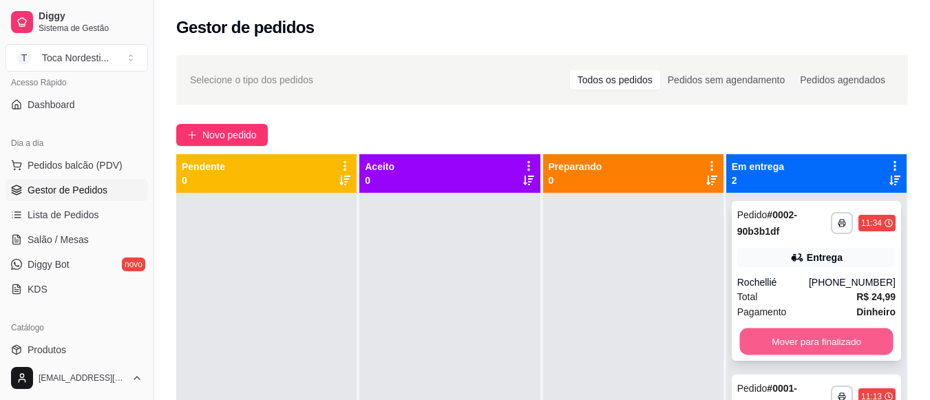
click at [851, 335] on button "Mover para finalizado" at bounding box center [817, 341] width 154 height 27
click at [846, 346] on button "Mover para finalizado" at bounding box center [817, 341] width 154 height 27
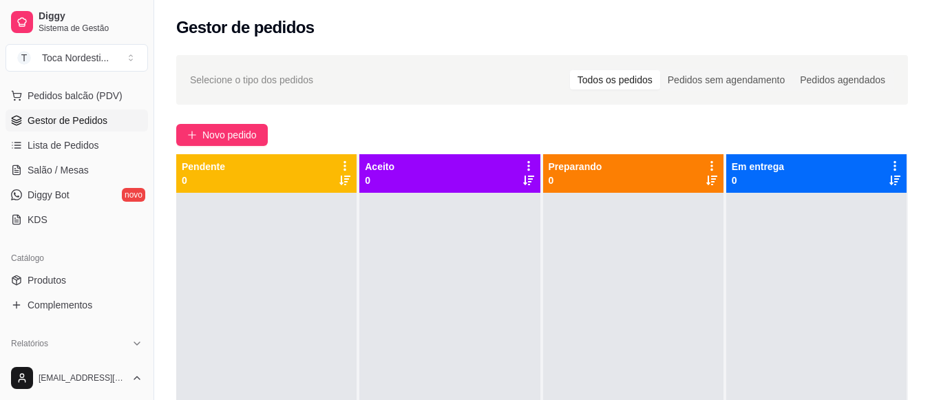
scroll to position [184, 0]
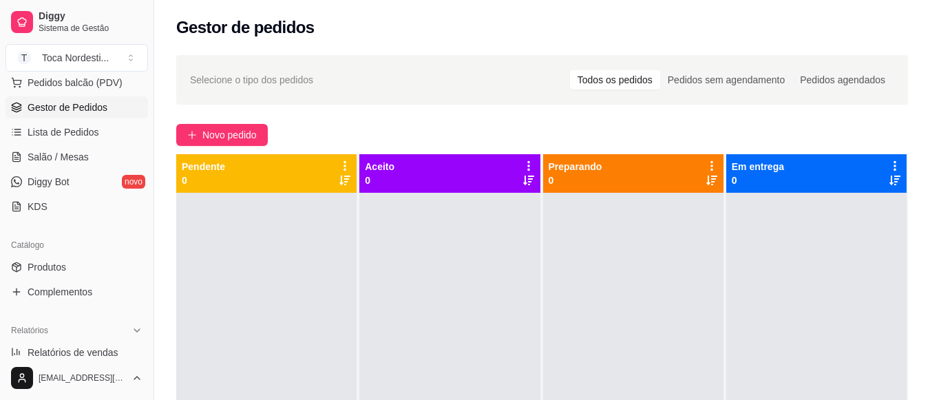
click at [143, 74] on div "Diggy Sistema de Gestão T Toca Nordesti ..." at bounding box center [77, 38] width 154 height 77
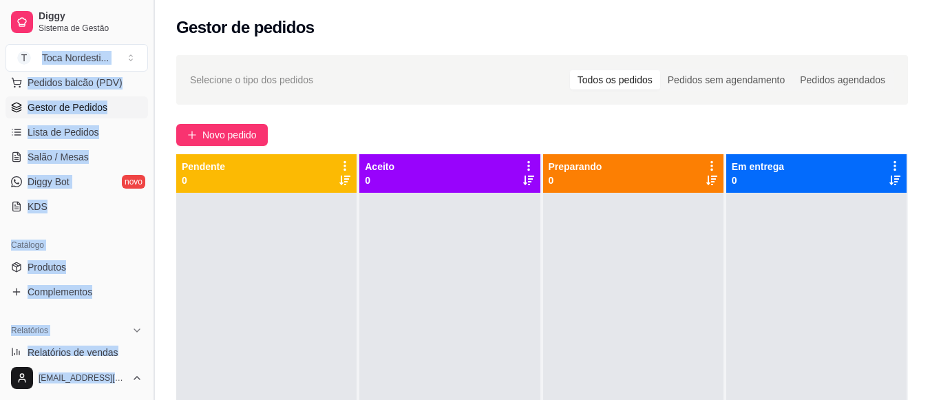
drag, startPoint x: 143, startPoint y: 74, endPoint x: 148, endPoint y: 84, distance: 11.1
click at [148, 84] on div "Diggy Sistema de Gestão T Toca Nordesti ... Loja fechada Plano Essencial até 18…" at bounding box center [77, 200] width 154 height 400
click at [148, 84] on button "Toggle Sidebar" at bounding box center [153, 200] width 11 height 400
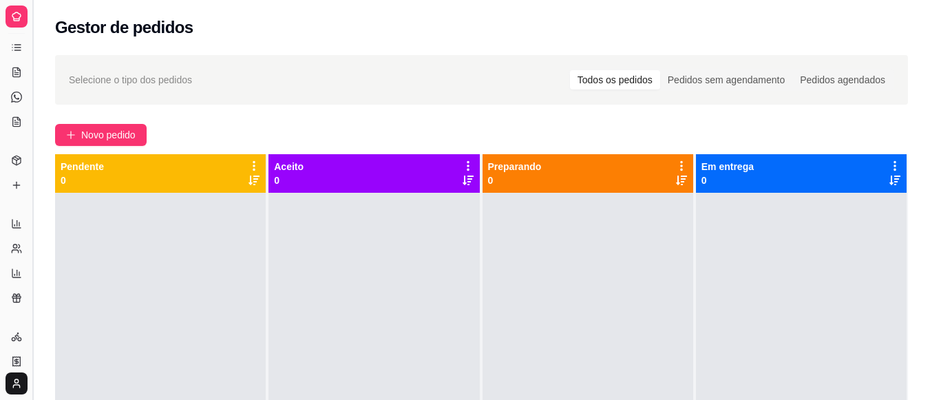
scroll to position [68, 0]
click at [33, 80] on button "Toggle Sidebar" at bounding box center [32, 200] width 11 height 400
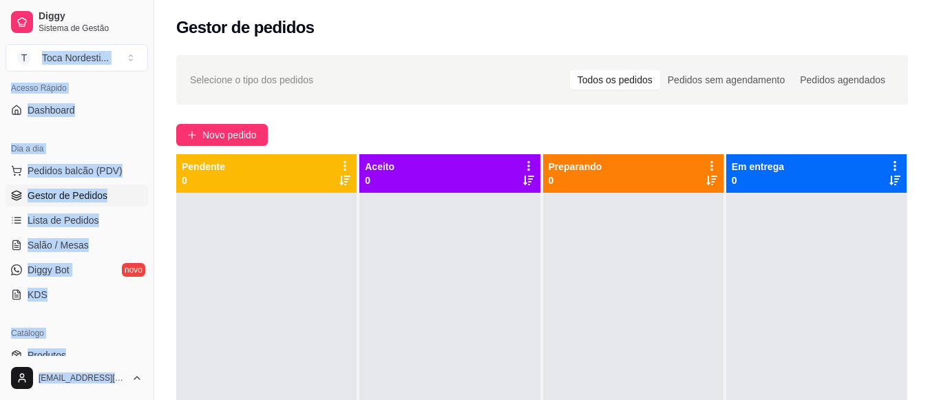
scroll to position [92, 0]
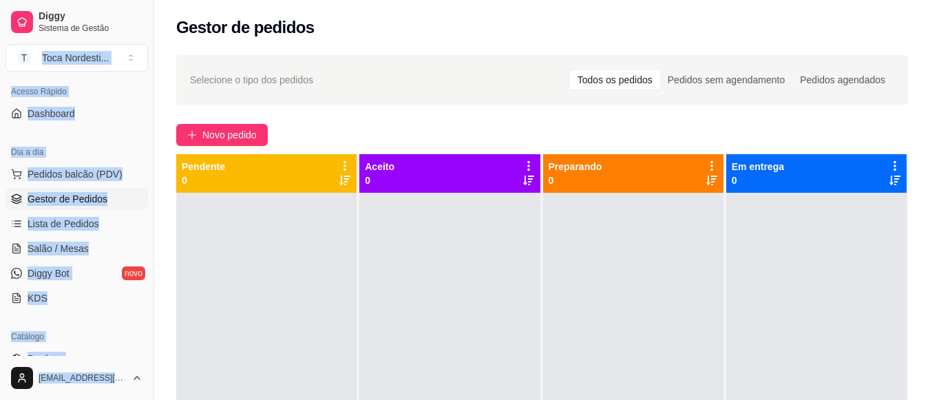
click at [74, 205] on span "Gestor de Pedidos" at bounding box center [68, 199] width 80 height 14
click at [149, 85] on button "Toggle Sidebar" at bounding box center [153, 200] width 11 height 400
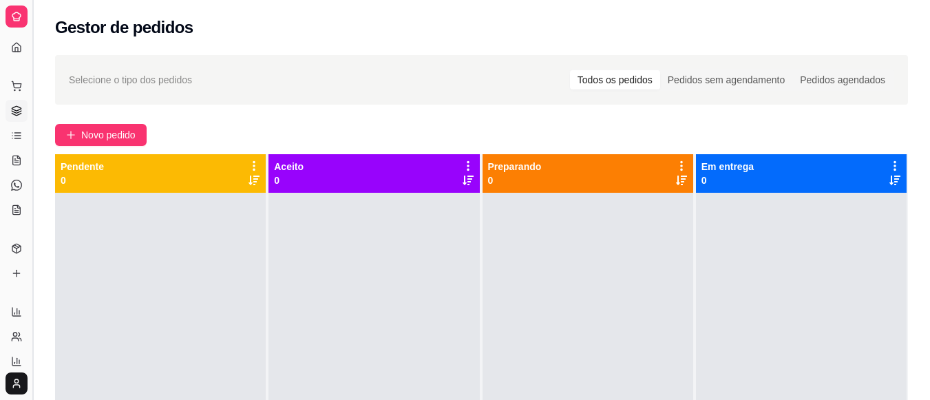
click at [35, 92] on button "Toggle Sidebar" at bounding box center [32, 200] width 11 height 400
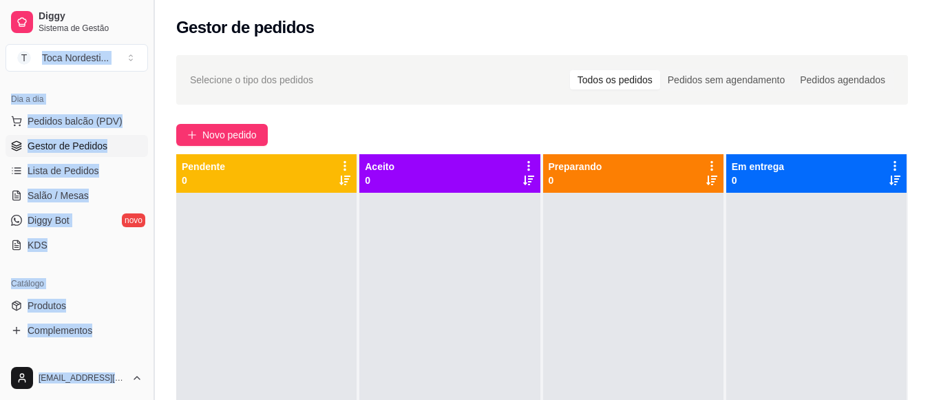
scroll to position [125, 0]
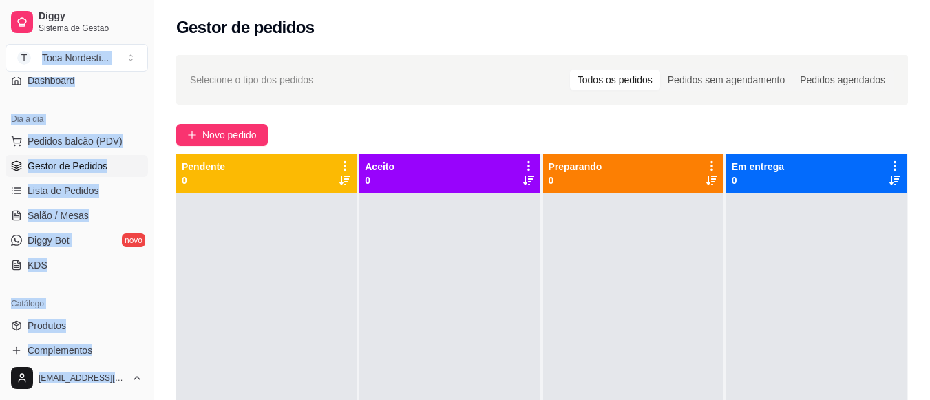
click at [49, 154] on ul "Pedidos balcão (PDV) Gestor de Pedidos Lista de Pedidos Salão / Mesas Diggy Bot…" at bounding box center [77, 203] width 143 height 146
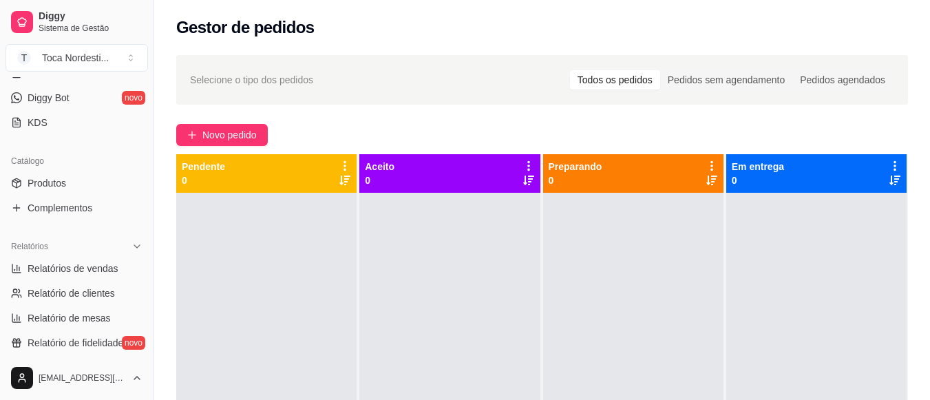
scroll to position [275, 0]
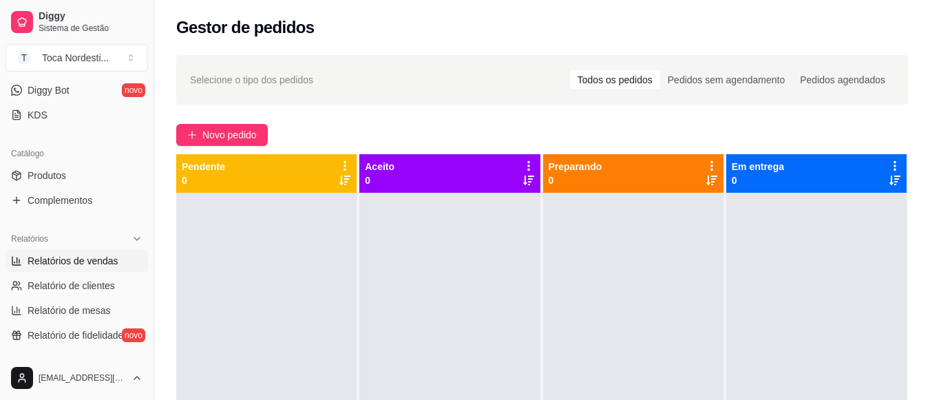
click at [113, 260] on span "Relatórios de vendas" at bounding box center [73, 261] width 91 height 14
select select "ALL"
select select "0"
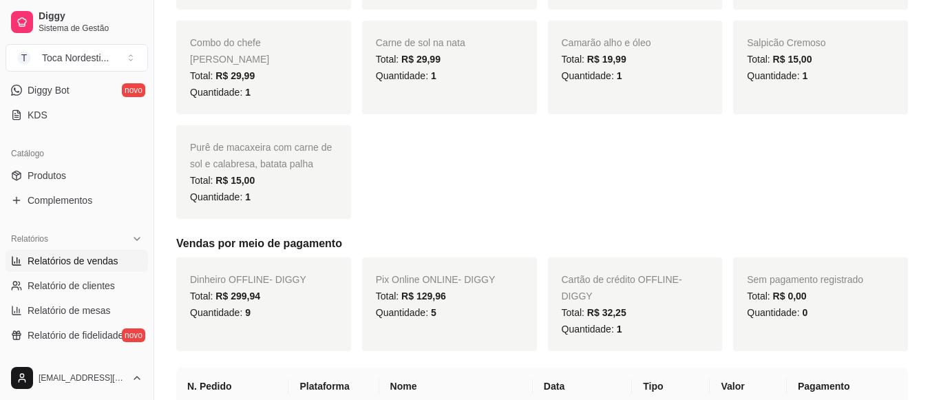
scroll to position [393, 0]
